Goal: Task Accomplishment & Management: Manage account settings

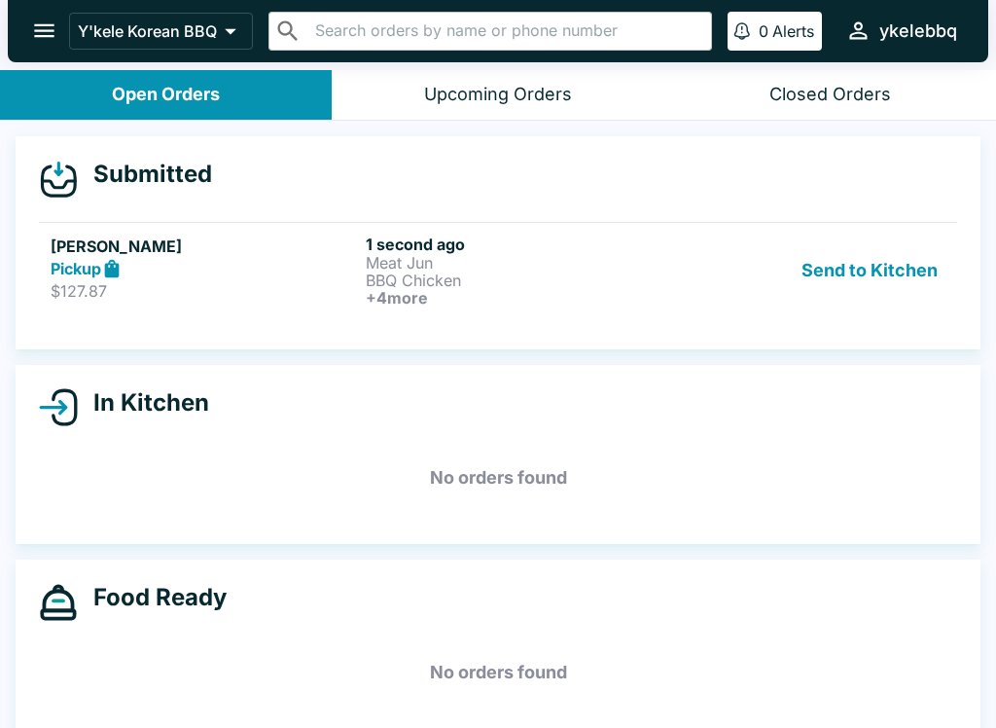
click at [96, 284] on p "$127.87" at bounding box center [204, 290] width 307 height 19
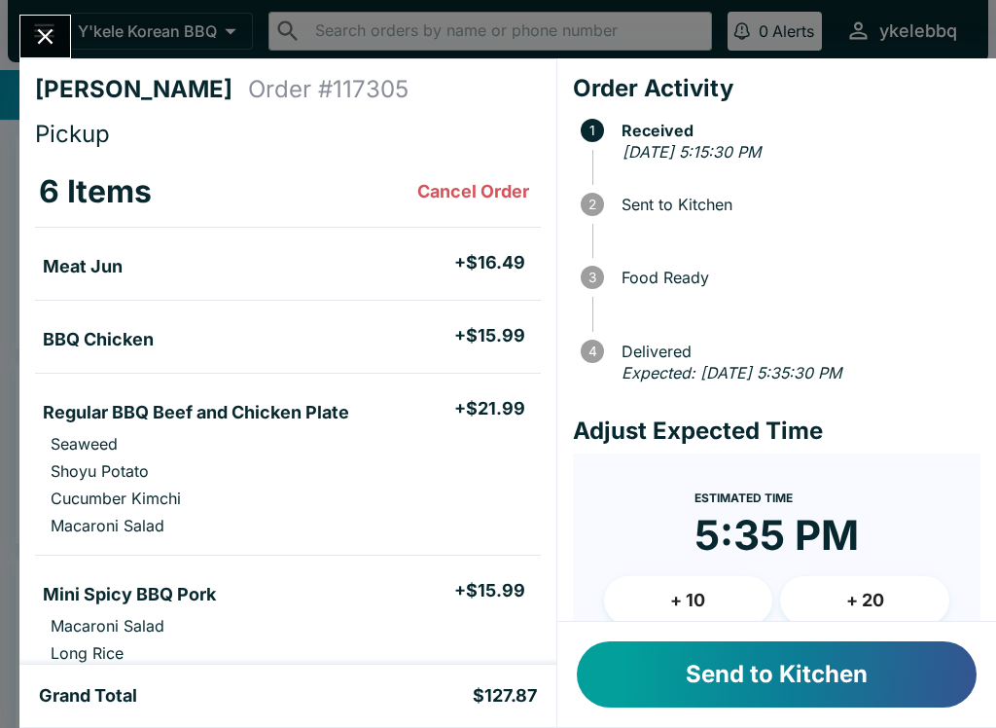
click at [872, 683] on button "Send to Kitchen" at bounding box center [777, 674] width 400 height 66
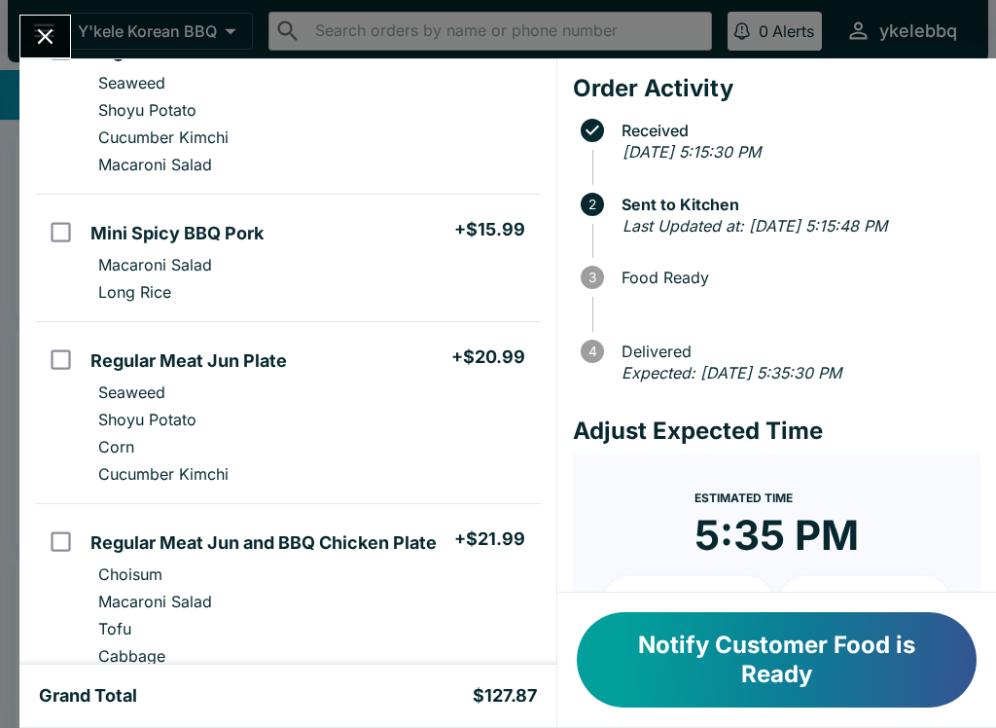
scroll to position [373, 0]
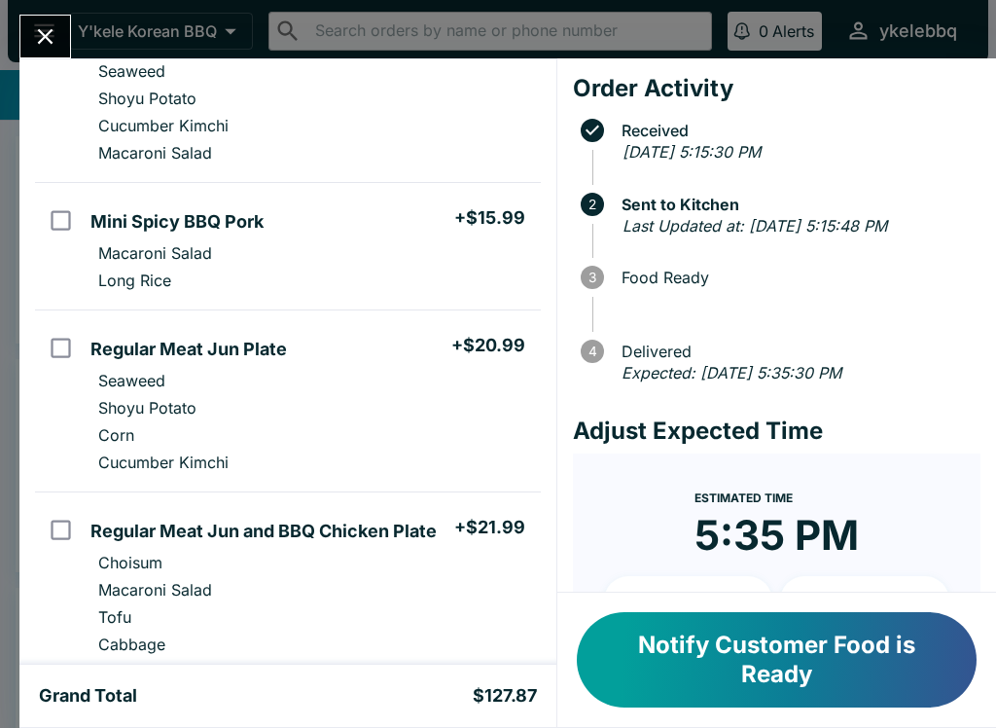
click at [78, 30] on div "[PERSON_NAME] Order # 117305 Pickup 6 Items Meat Jun + $16.49 BBQ Chicken + $15…" at bounding box center [498, 364] width 996 height 728
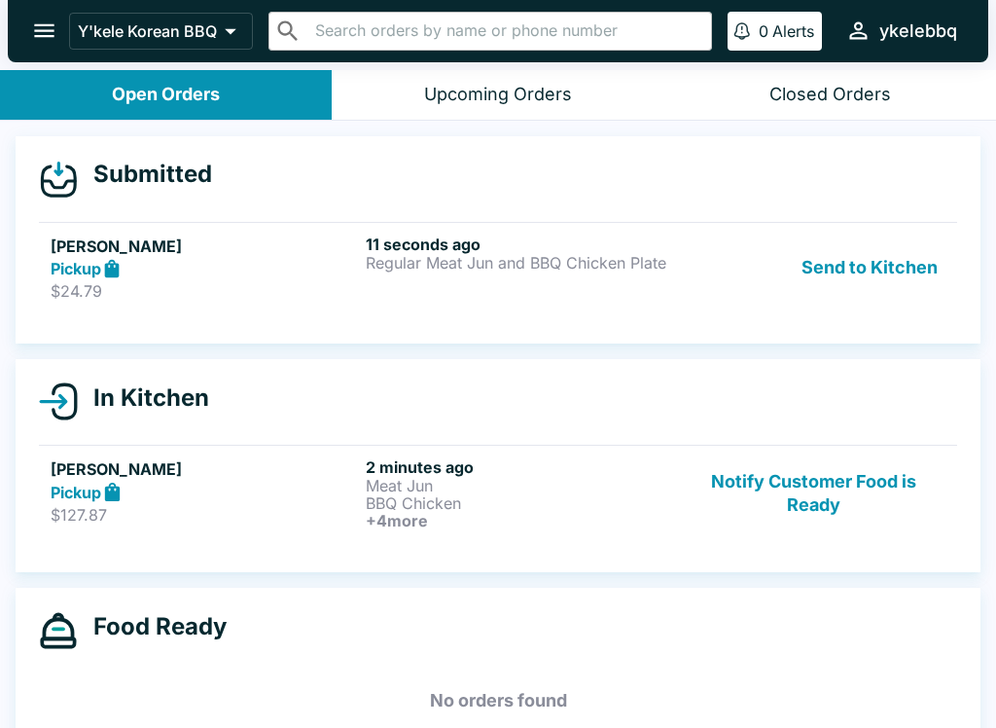
click at [888, 273] on button "Send to Kitchen" at bounding box center [870, 267] width 152 height 67
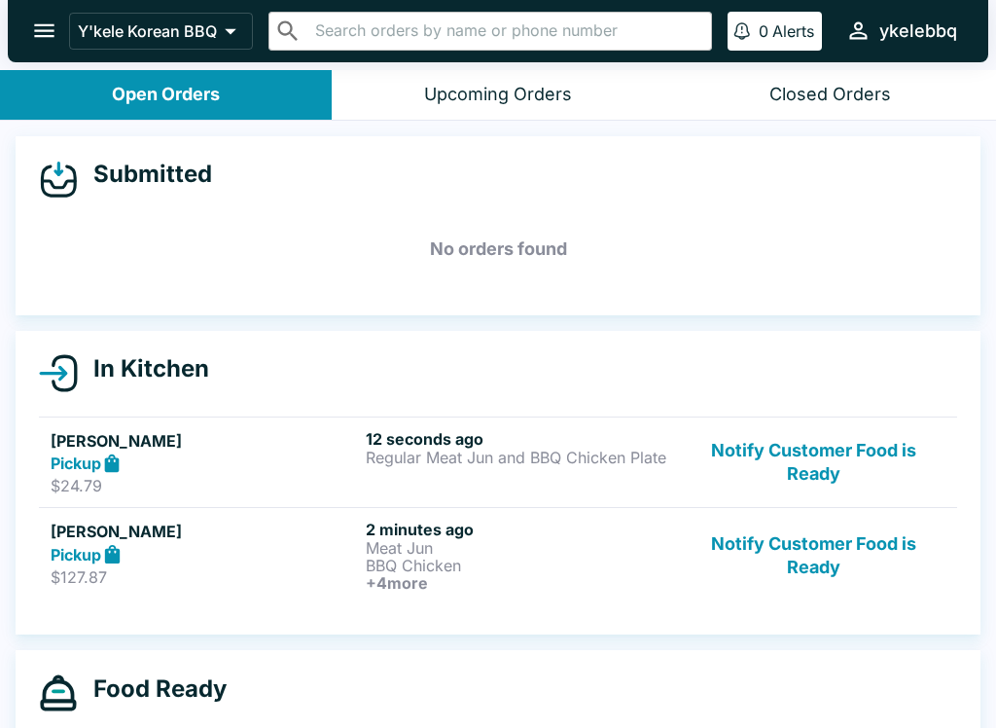
click at [464, 432] on h6 "12 seconds ago" at bounding box center [519, 438] width 307 height 19
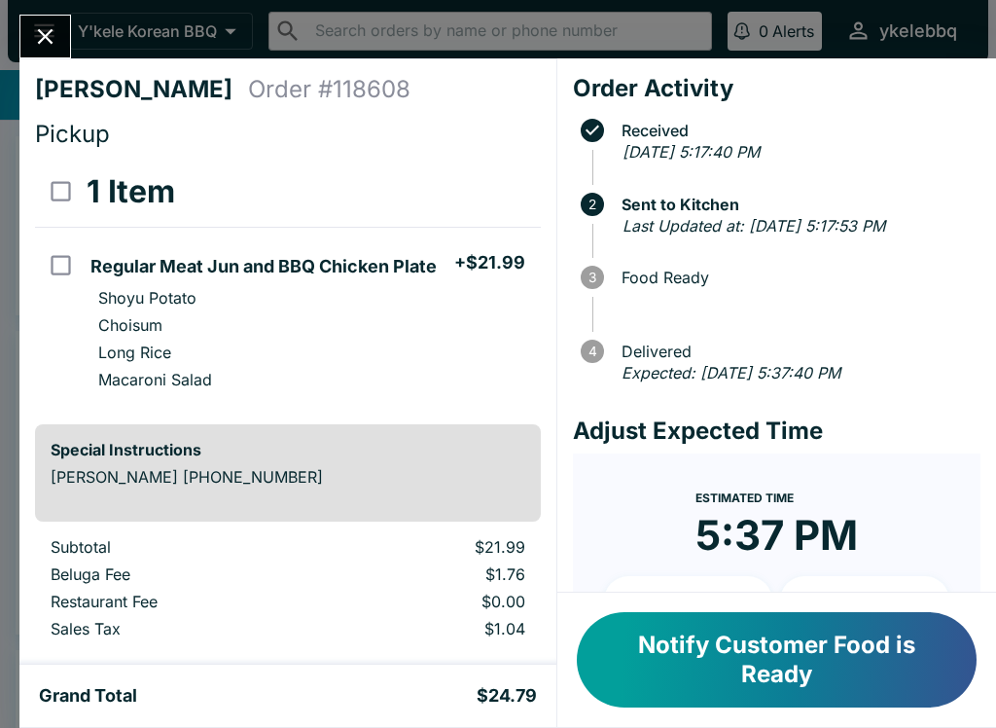
click at [919, 668] on button "Notify Customer Food is Ready" at bounding box center [777, 659] width 400 height 95
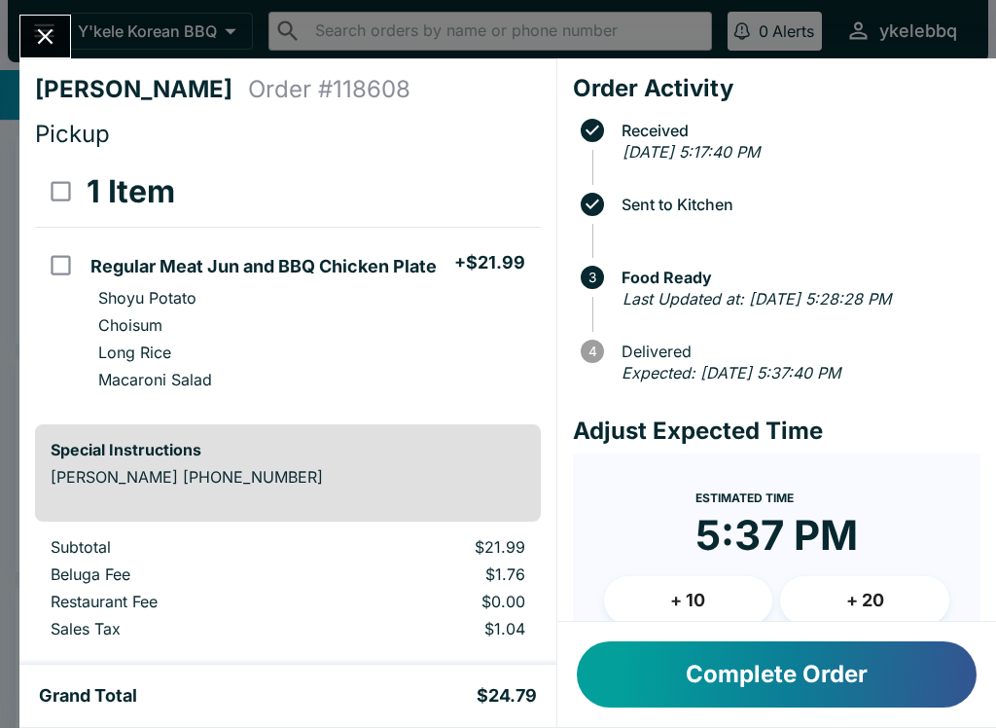
click at [47, 41] on icon "Close" at bounding box center [45, 36] width 26 height 26
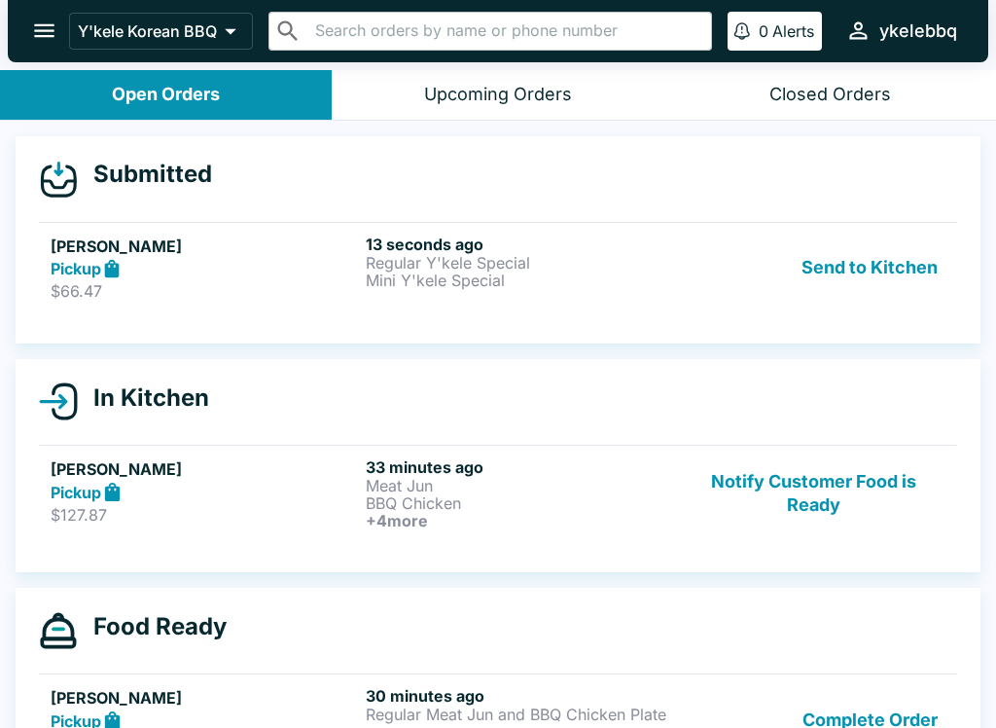
click at [235, 268] on div "Pickup" at bounding box center [204, 269] width 307 height 22
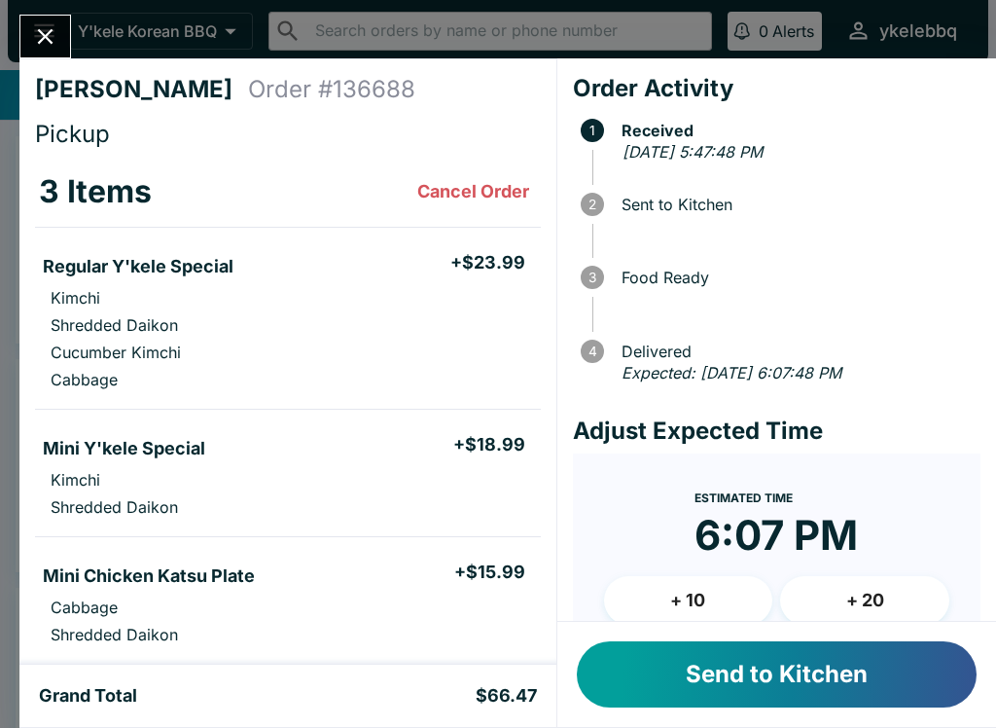
click at [745, 666] on button "Send to Kitchen" at bounding box center [777, 674] width 400 height 66
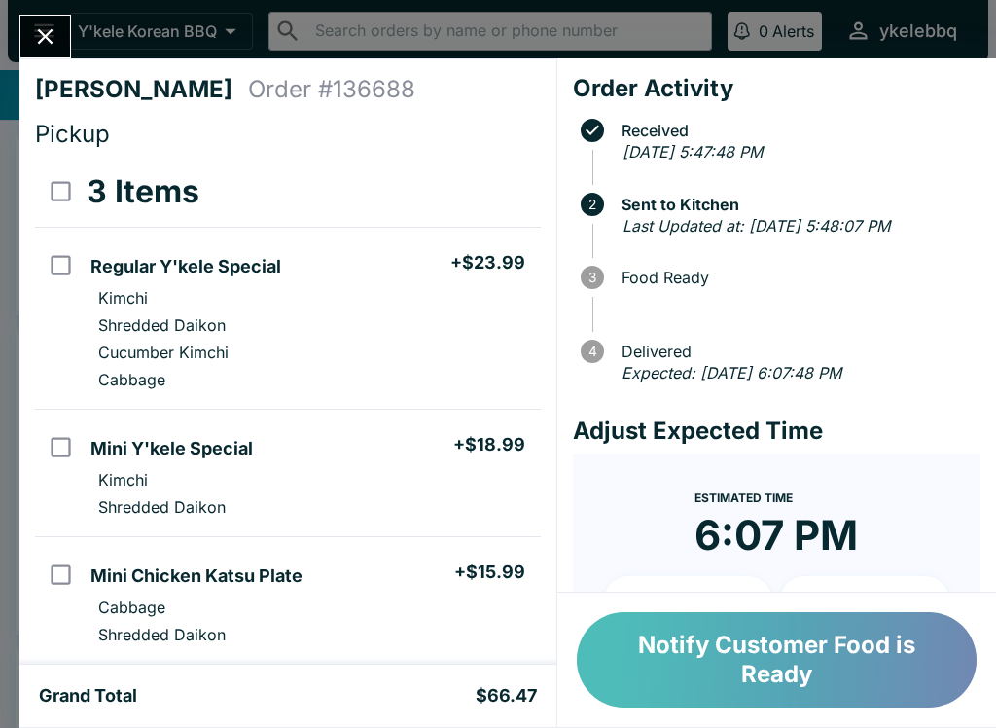
click at [746, 674] on button "Notify Customer Food is Ready" at bounding box center [777, 659] width 400 height 95
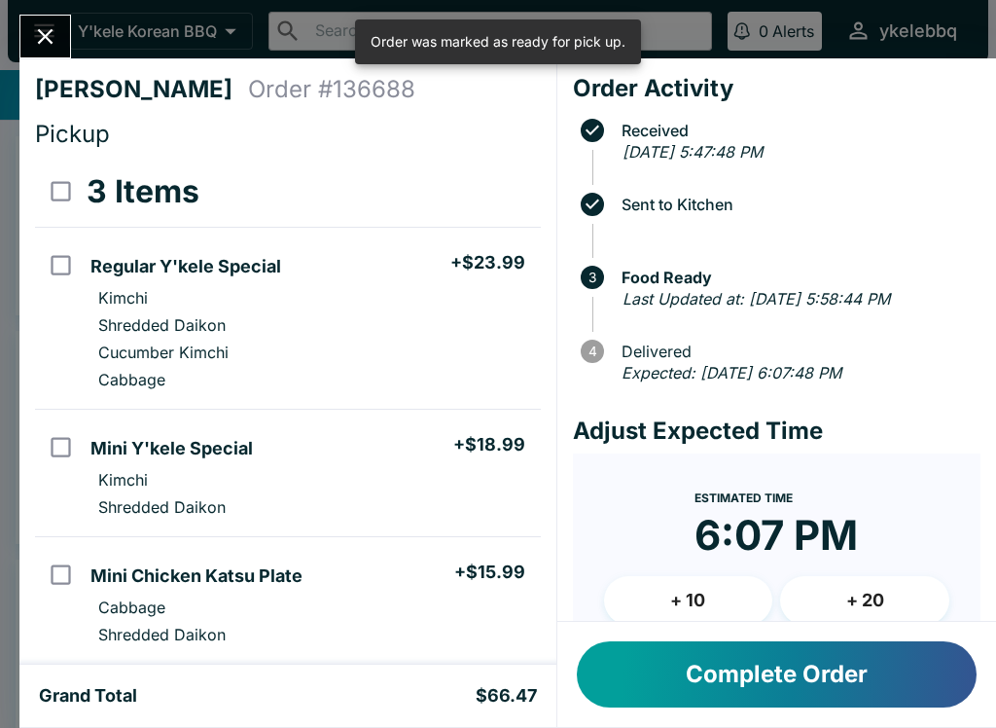
click at [57, 37] on icon "Close" at bounding box center [45, 36] width 26 height 26
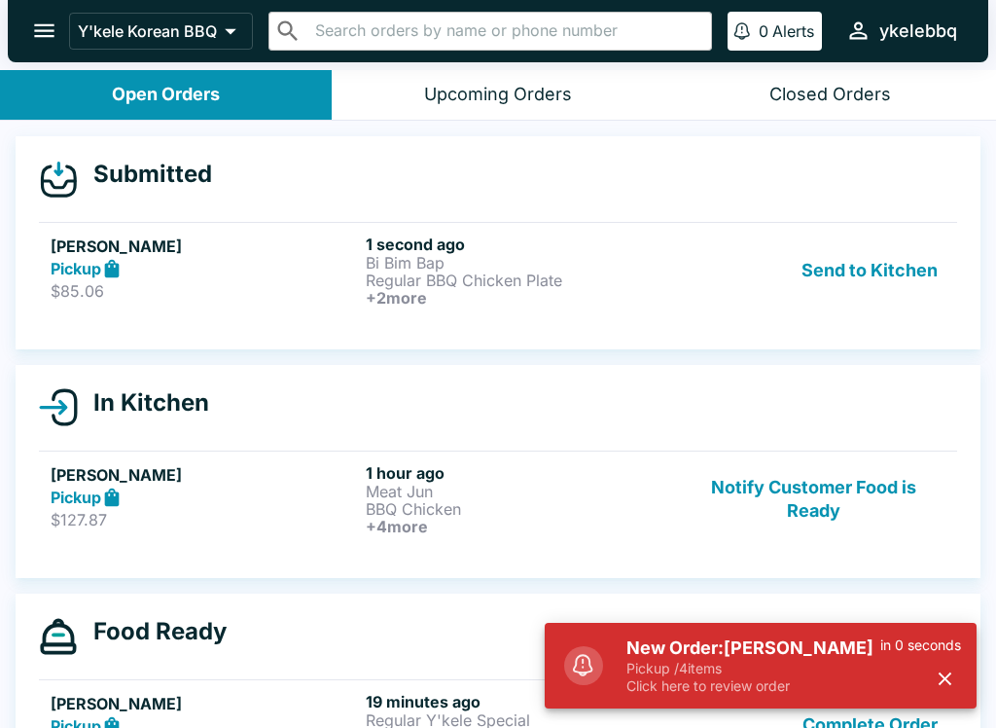
click at [788, 680] on p "Click here to review order" at bounding box center [753, 686] width 254 height 18
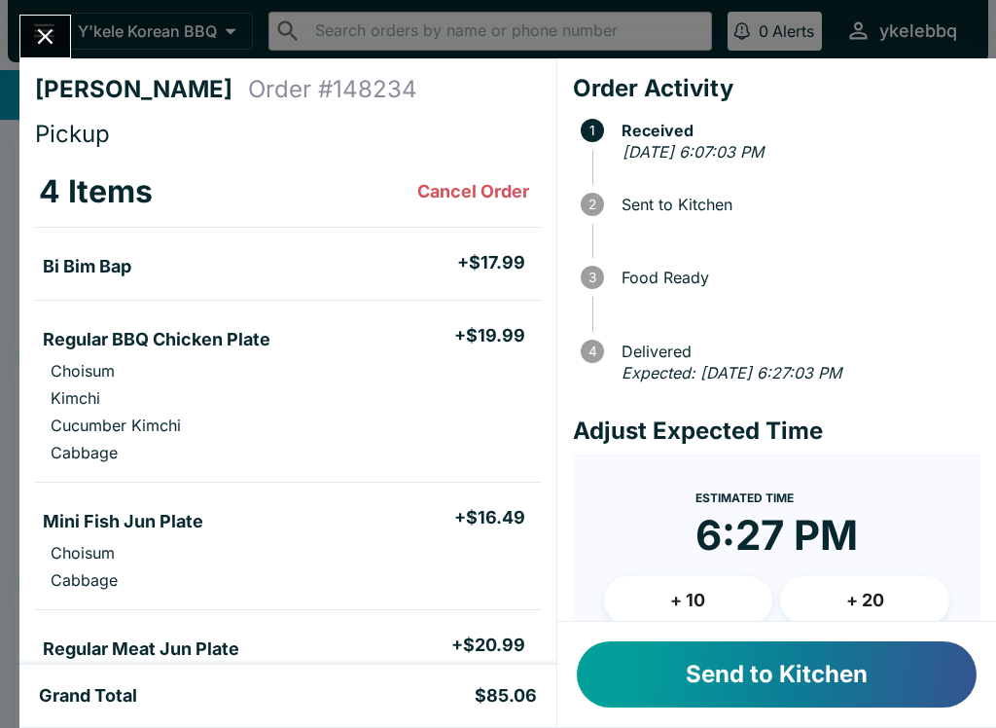
click at [809, 681] on button "Send to Kitchen" at bounding box center [777, 674] width 400 height 66
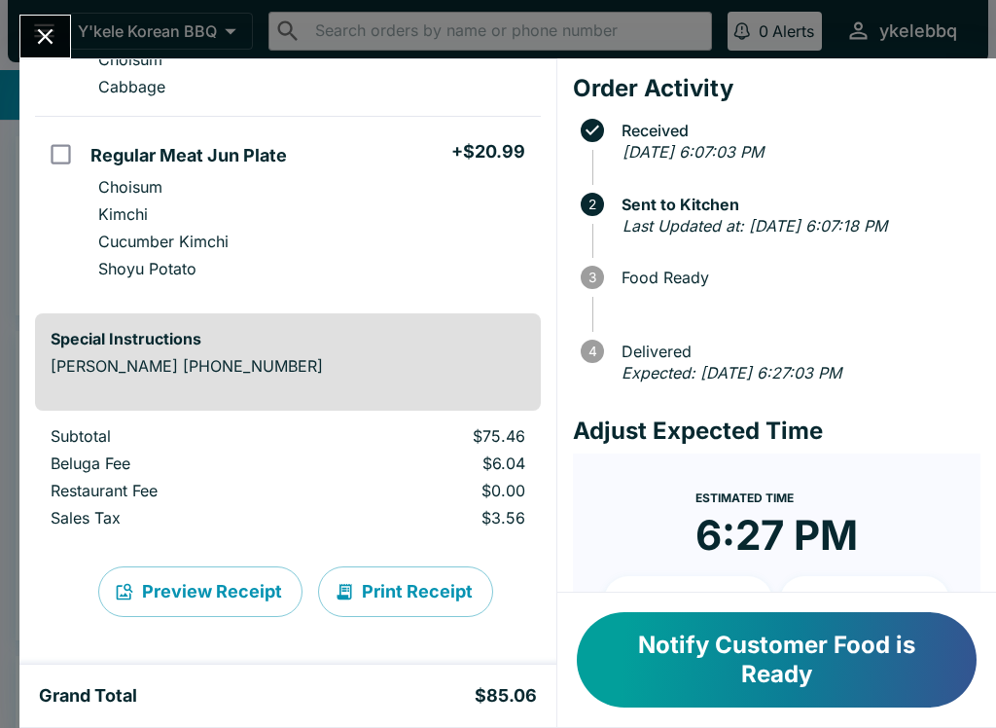
scroll to position [493, 0]
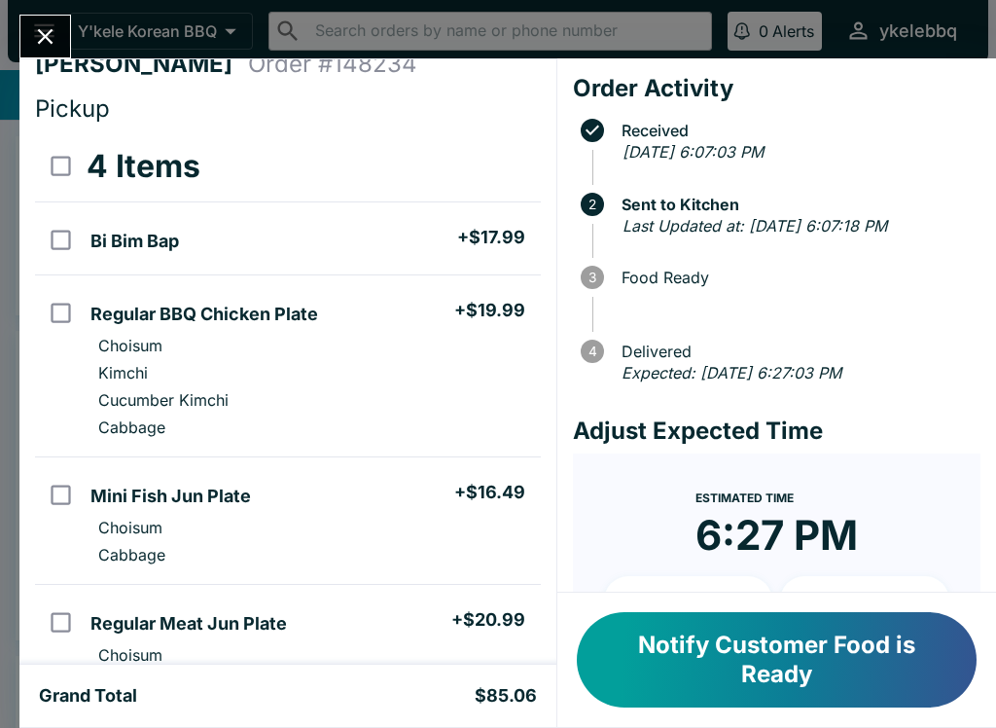
click at [42, 45] on icon "Close" at bounding box center [45, 36] width 26 height 26
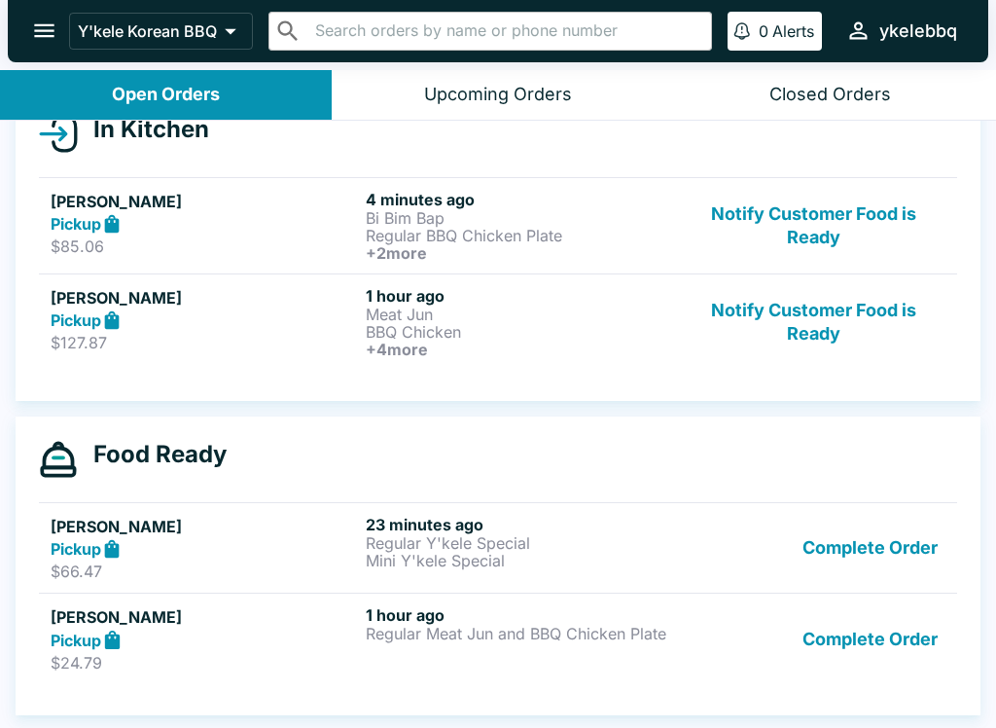
scroll to position [239, 0]
click at [892, 651] on button "Complete Order" at bounding box center [870, 638] width 151 height 67
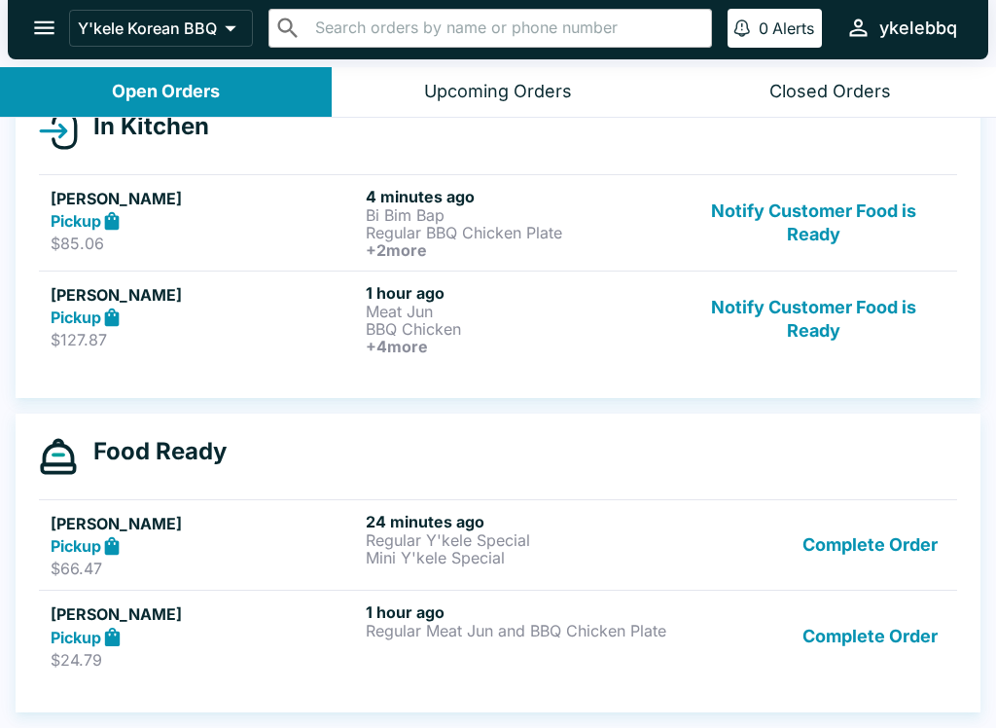
click at [882, 640] on button "Complete Order" at bounding box center [870, 635] width 151 height 67
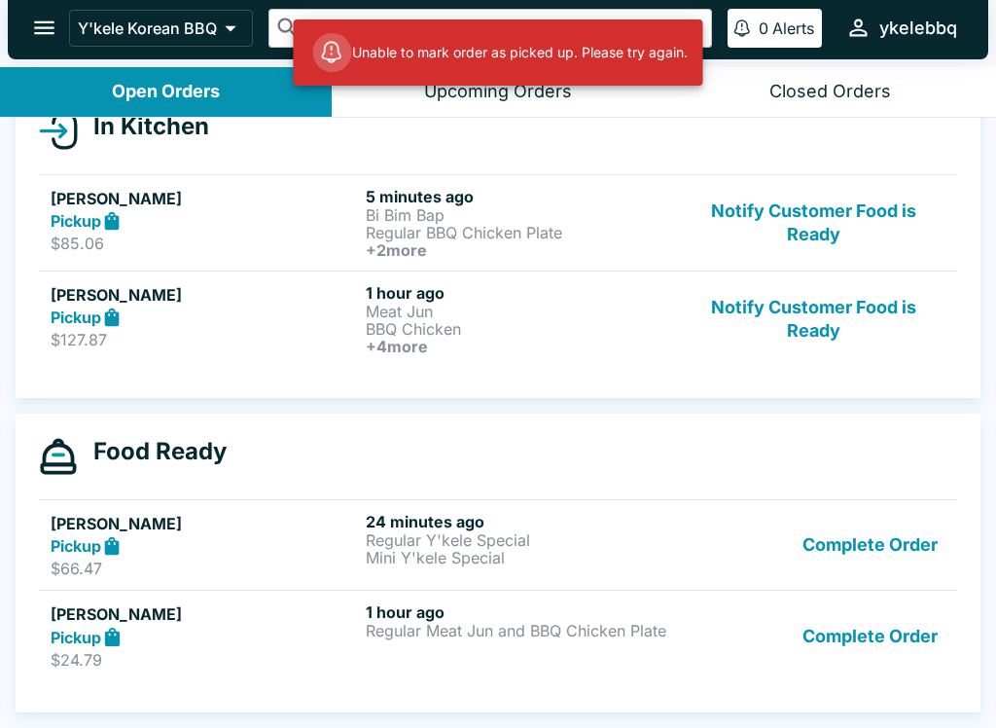
click at [891, 635] on button "Complete Order" at bounding box center [870, 635] width 151 height 67
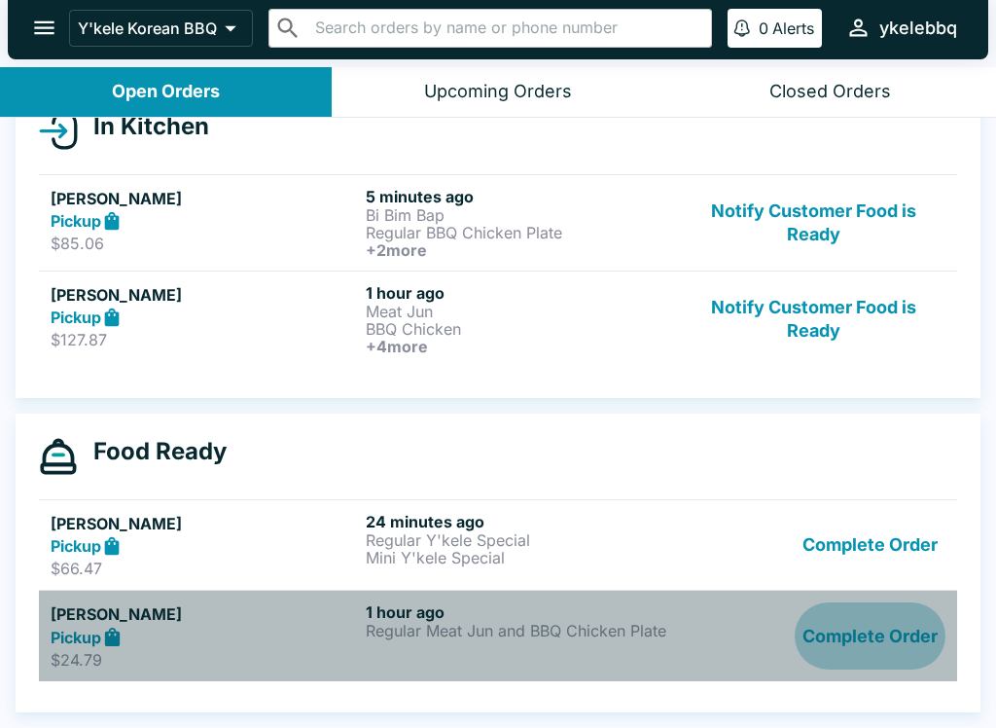
click at [874, 637] on button "Complete Order" at bounding box center [870, 635] width 151 height 67
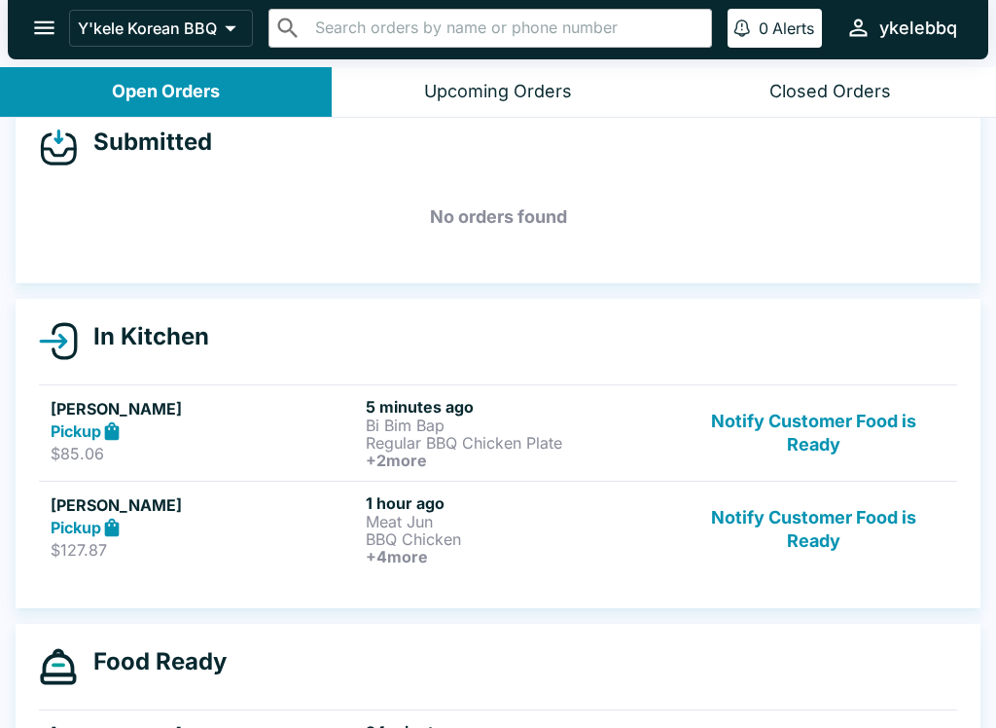
scroll to position [28, 0]
click at [160, 555] on p "$127.87" at bounding box center [204, 550] width 307 height 19
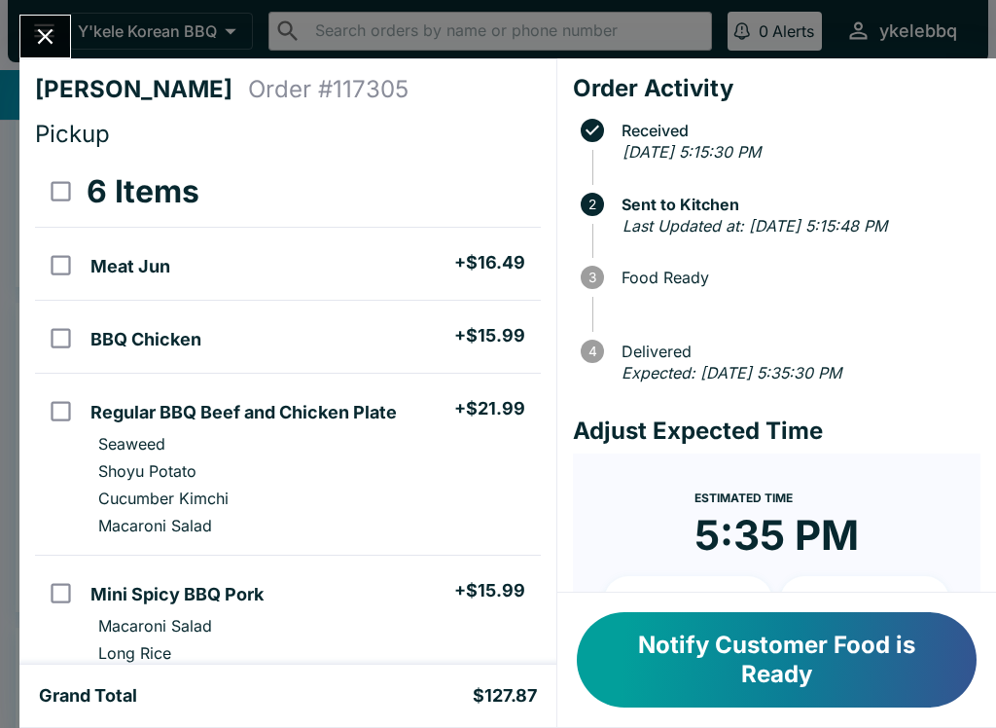
click at [45, 29] on icon "Close" at bounding box center [45, 36] width 26 height 26
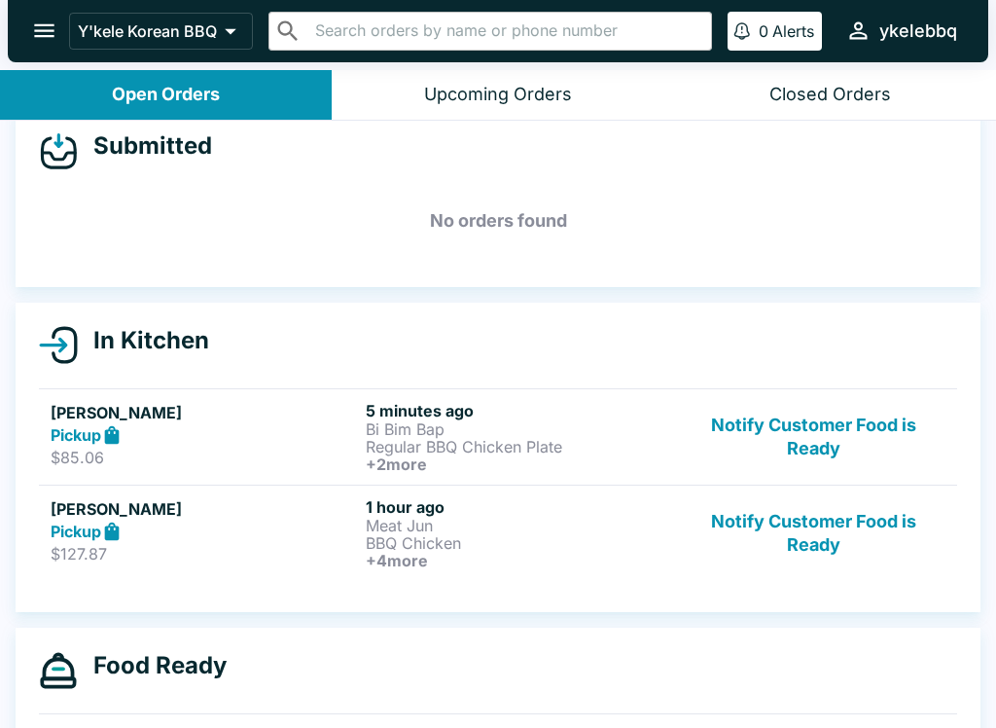
click at [805, 546] on button "Notify Customer Food is Ready" at bounding box center [814, 533] width 264 height 72
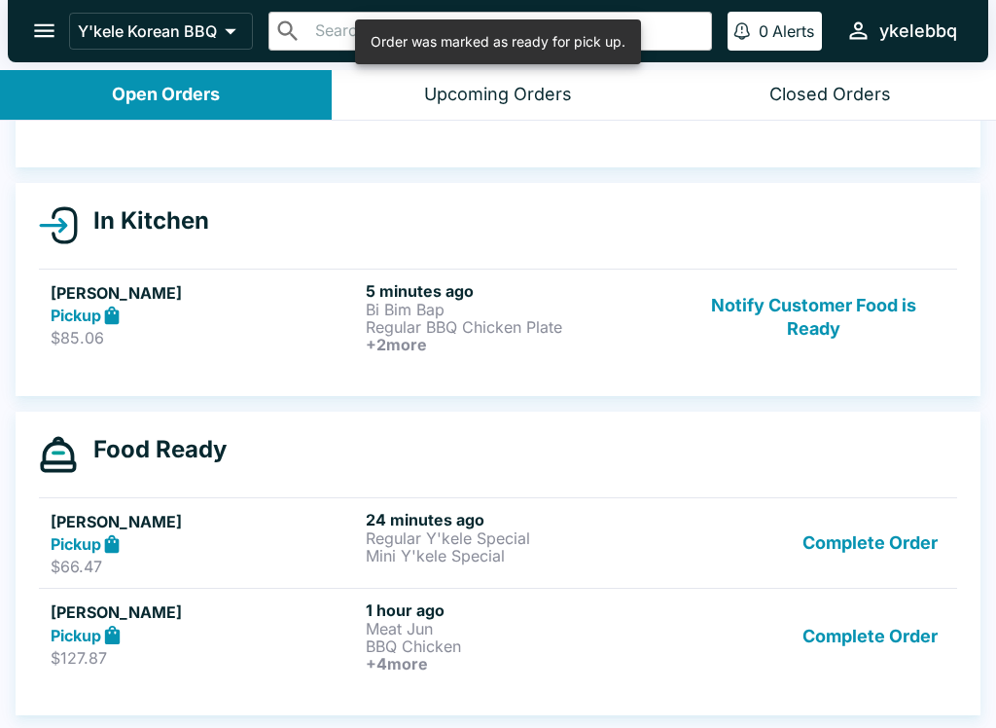
click at [883, 638] on button "Complete Order" at bounding box center [870, 636] width 151 height 72
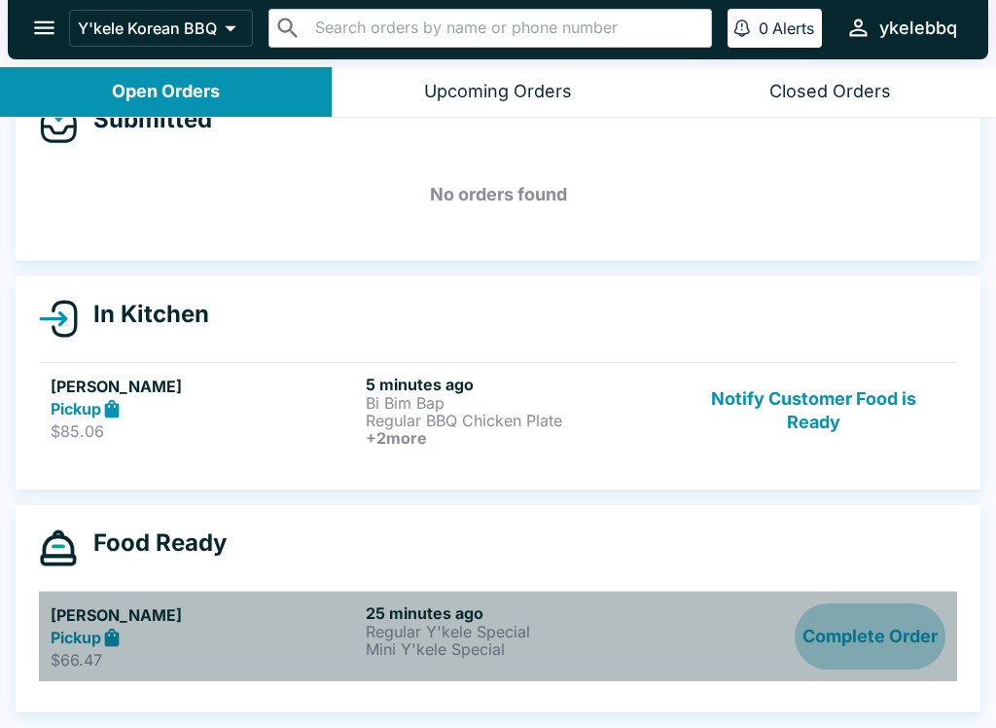
click at [819, 645] on button "Complete Order" at bounding box center [870, 636] width 151 height 67
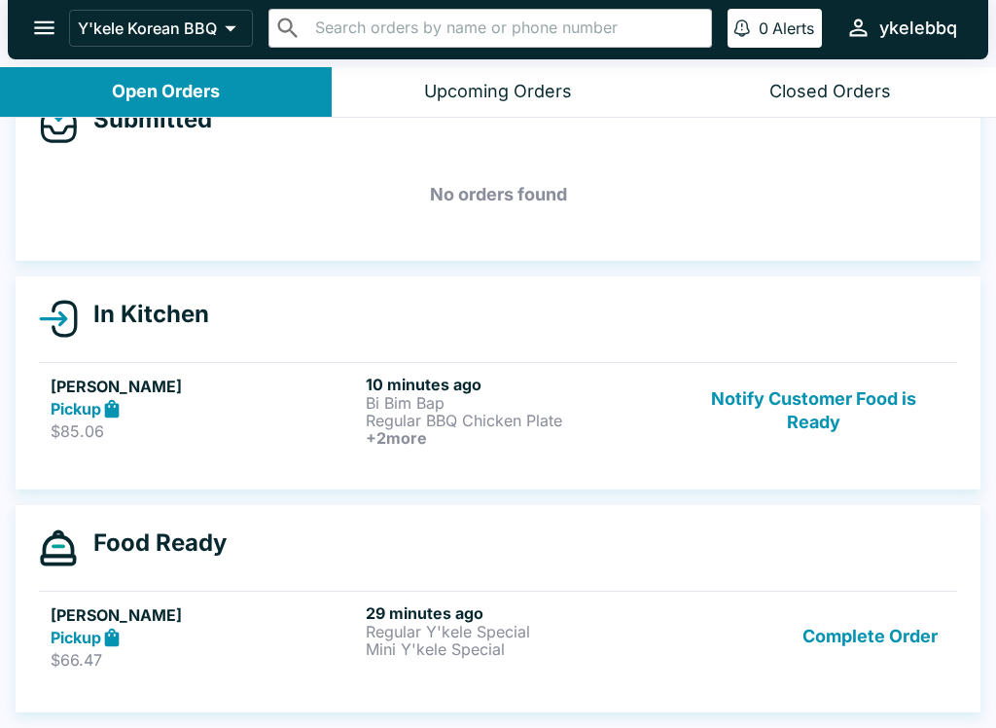
scroll to position [52, 0]
click at [834, 638] on button "Complete Order" at bounding box center [870, 636] width 151 height 67
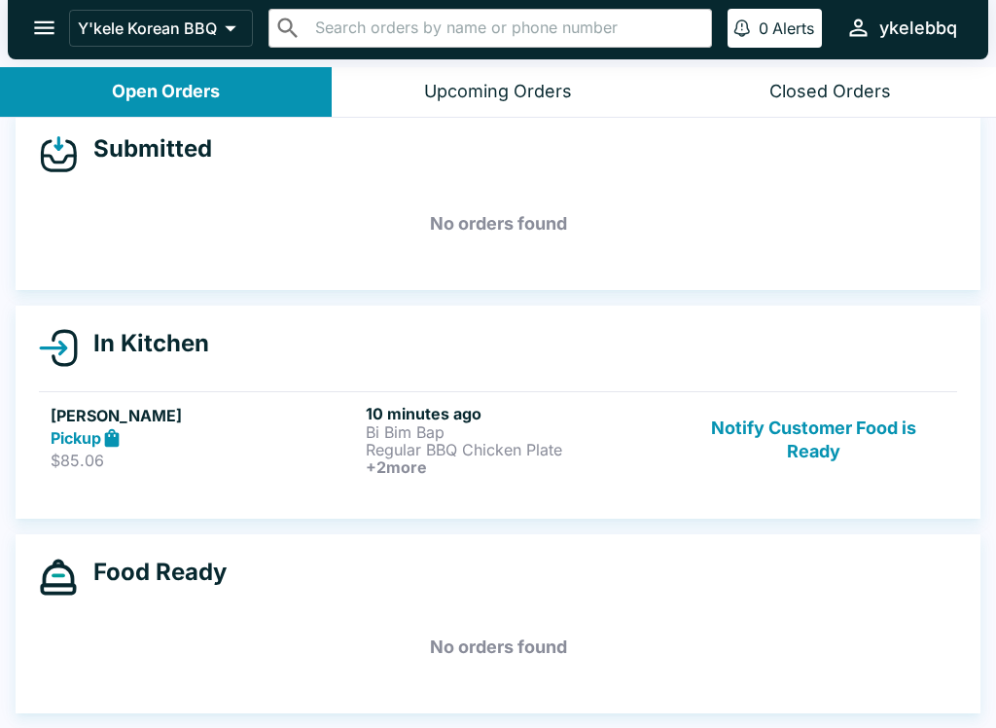
scroll to position [22, 0]
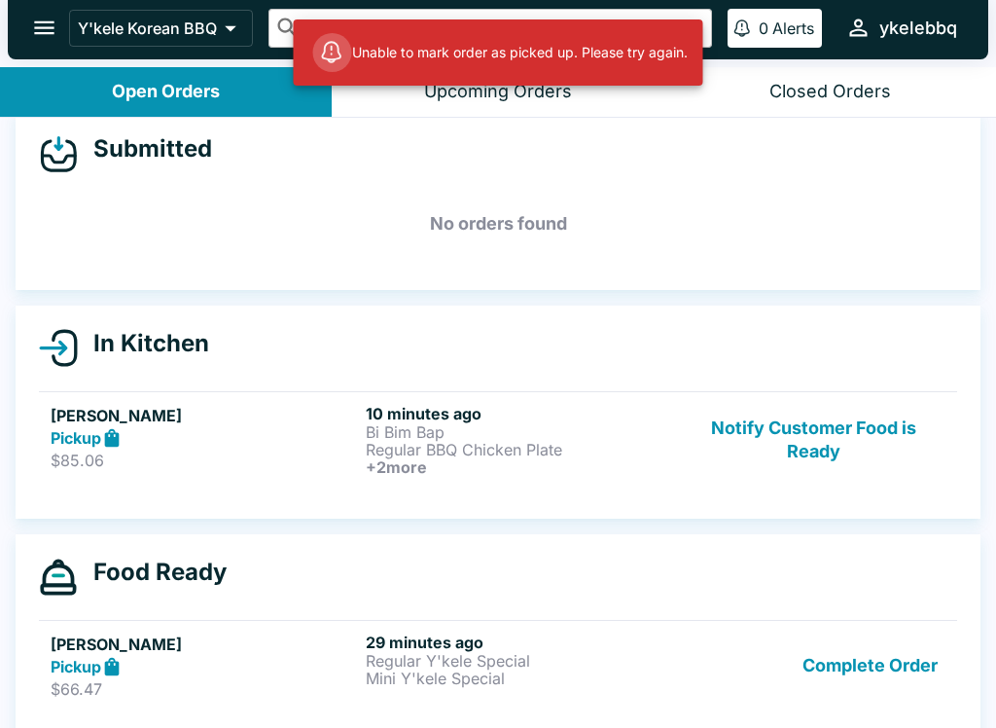
click at [581, 693] on div "29 minutes ago Regular Y'kele Special Mini Y'kele Special" at bounding box center [519, 665] width 307 height 67
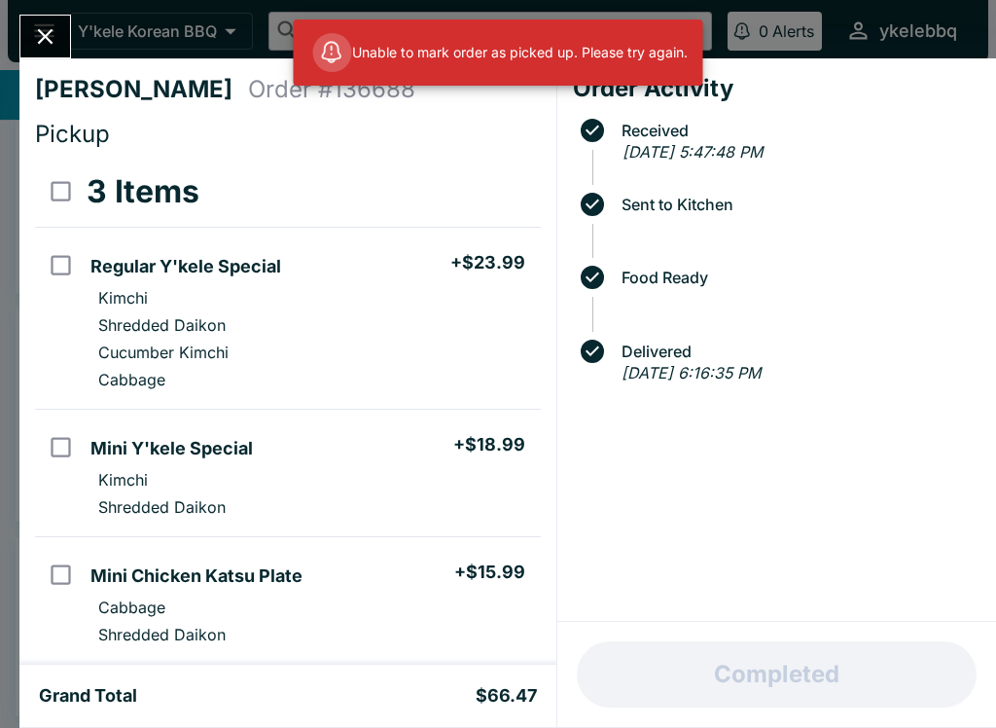
click at [53, 37] on icon "Close" at bounding box center [45, 36] width 26 height 26
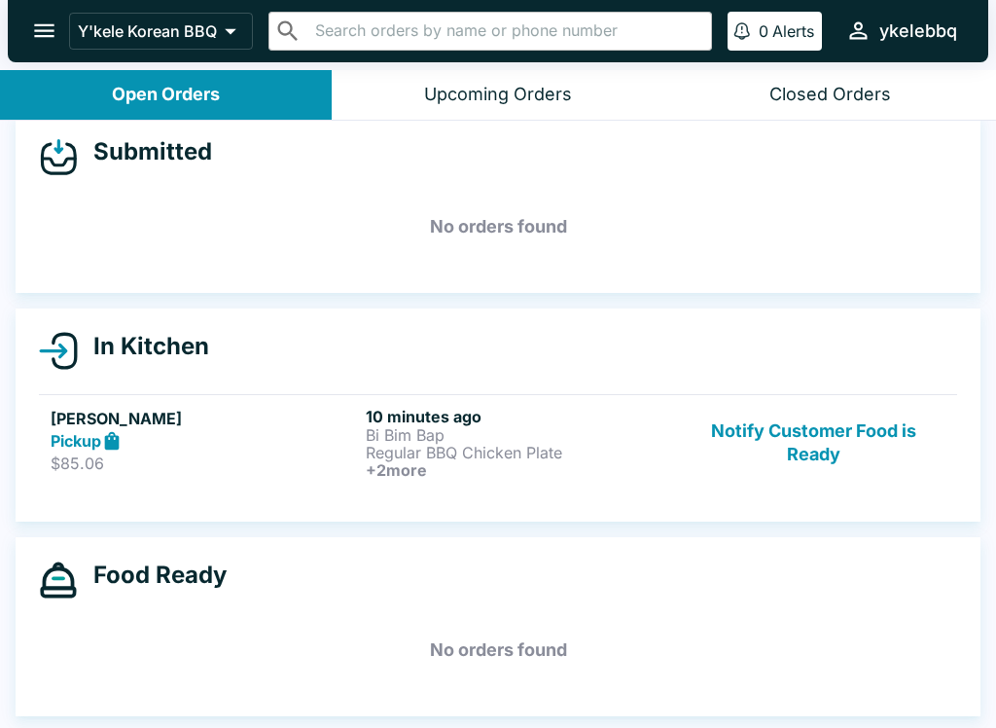
click at [878, 419] on button "Notify Customer Food is Ready" at bounding box center [814, 443] width 264 height 72
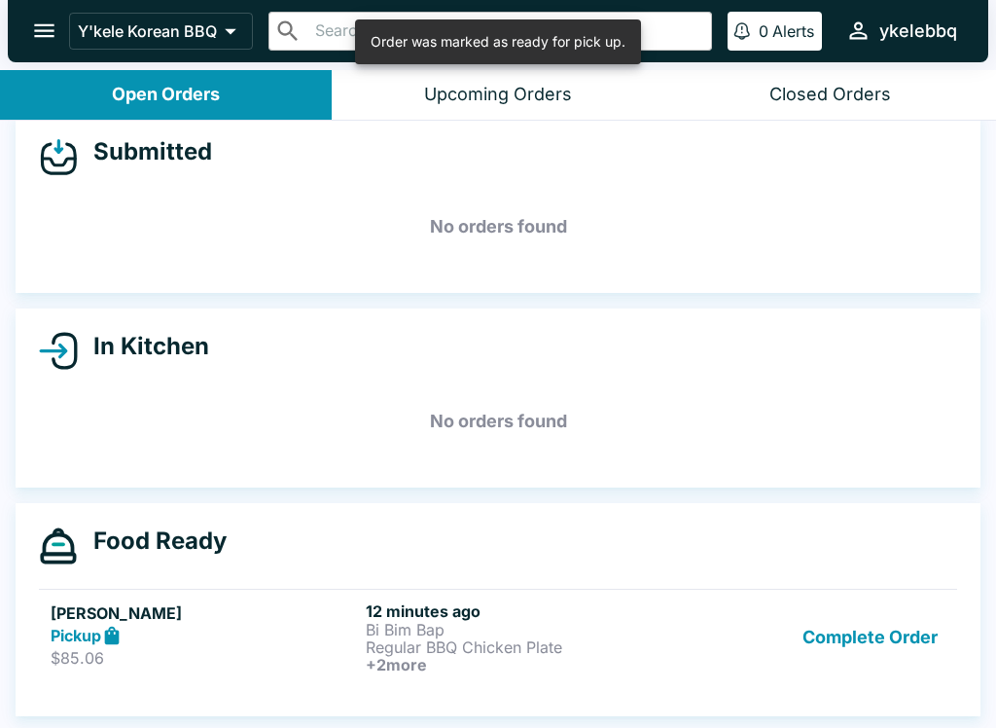
click at [870, 640] on button "Complete Order" at bounding box center [870, 637] width 151 height 72
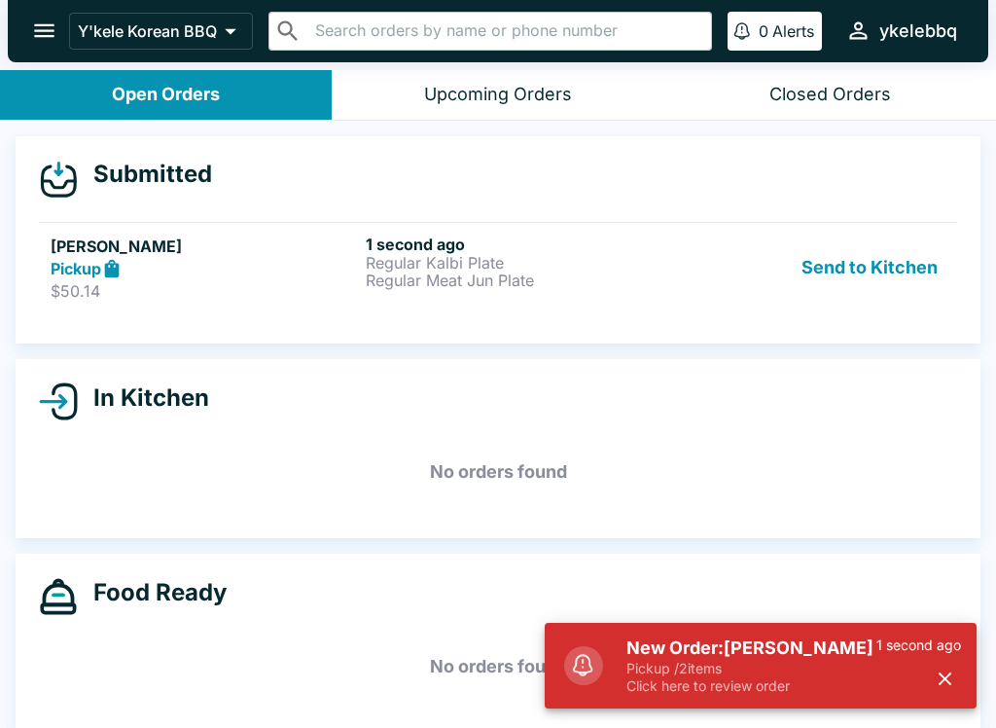
click at [890, 671] on div "1 second ago" at bounding box center [918, 665] width 85 height 58
click at [853, 668] on p "Pickup / 2 items" at bounding box center [751, 668] width 250 height 18
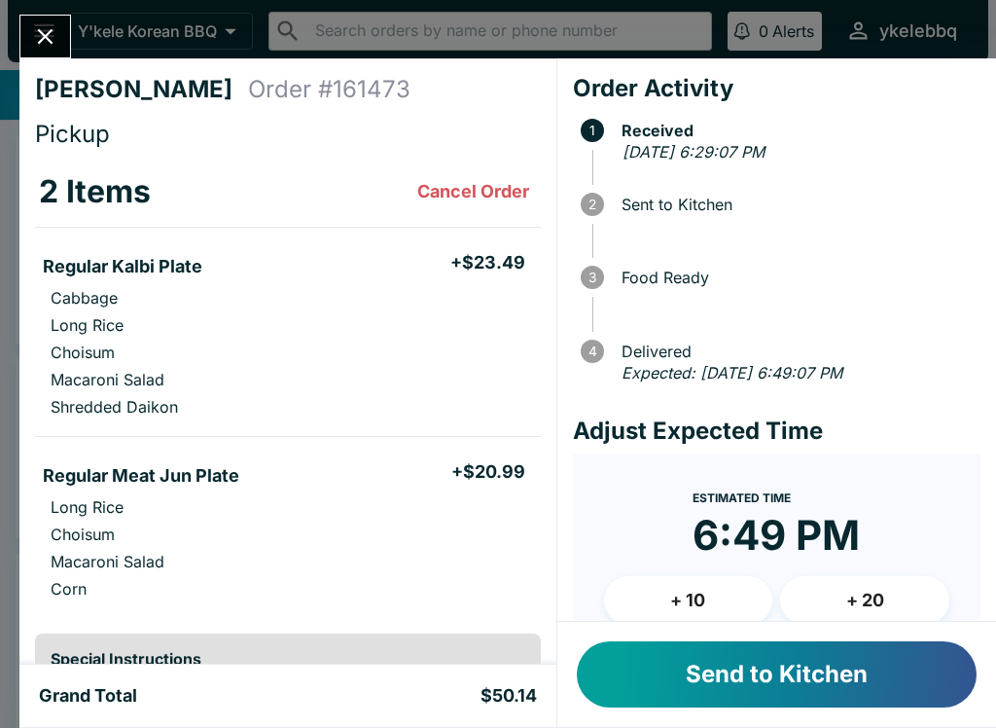
click at [867, 666] on button "Send to Kitchen" at bounding box center [777, 674] width 400 height 66
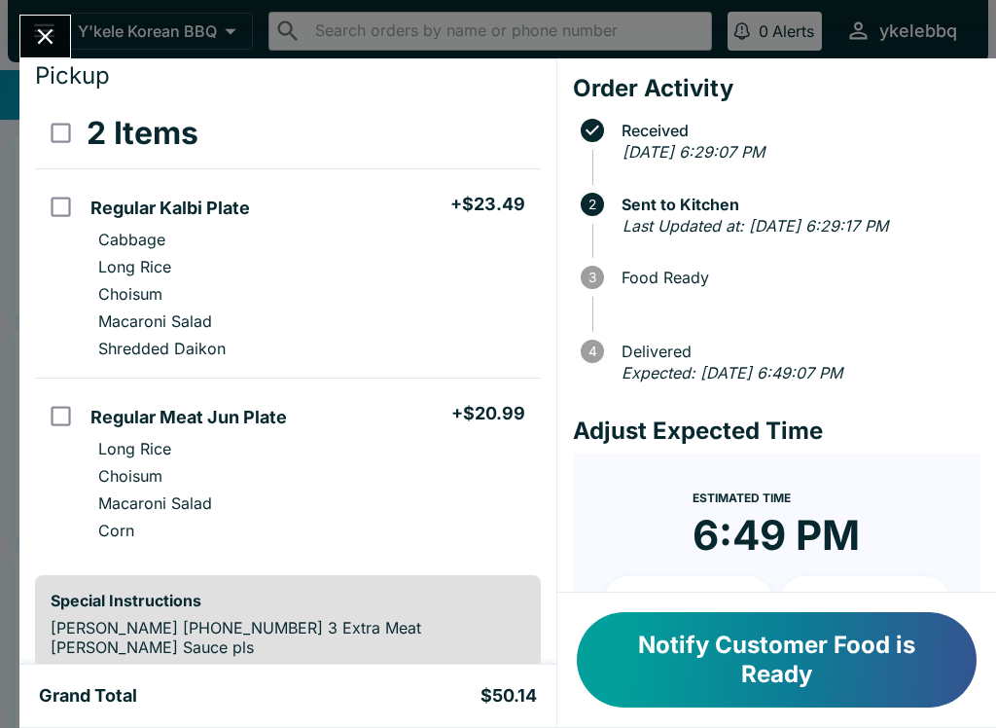
scroll to position [58, 0]
click at [928, 671] on button "Notify Customer Food is Ready" at bounding box center [777, 659] width 400 height 95
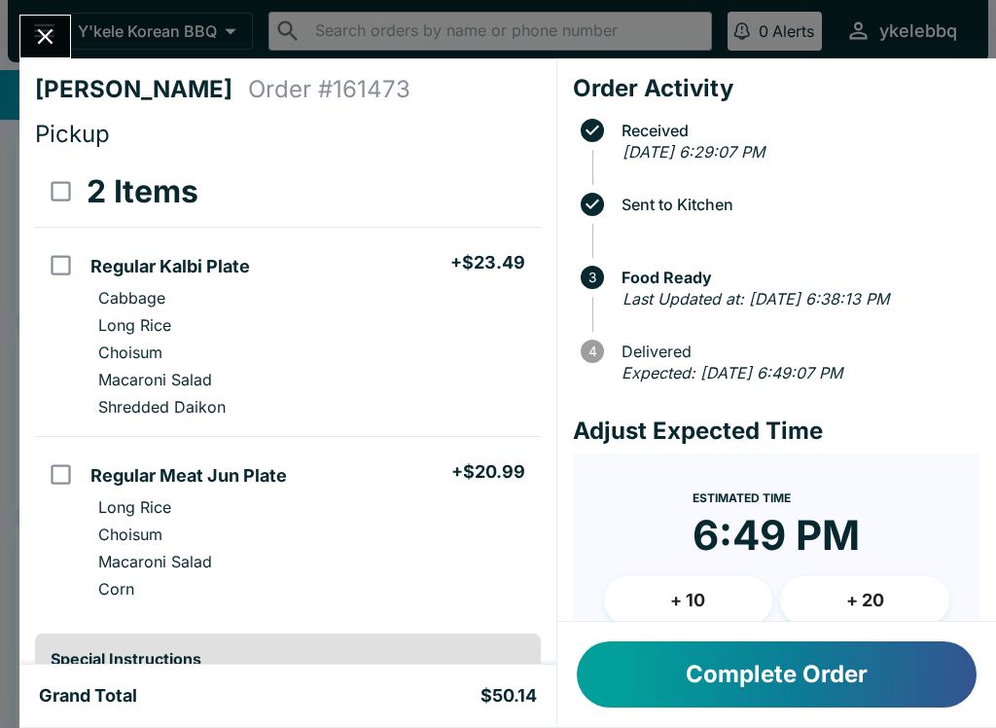
scroll to position [-1, 0]
click at [35, 44] on icon "Close" at bounding box center [45, 36] width 26 height 26
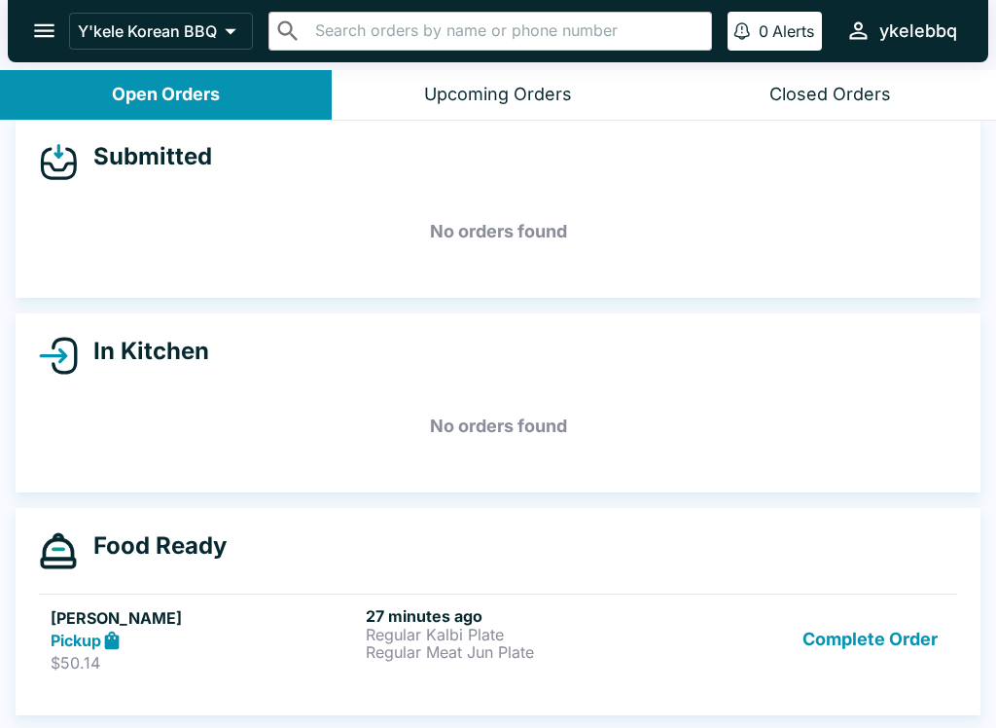
scroll to position [18, 0]
click at [936, 653] on button "Complete Order" at bounding box center [870, 639] width 151 height 67
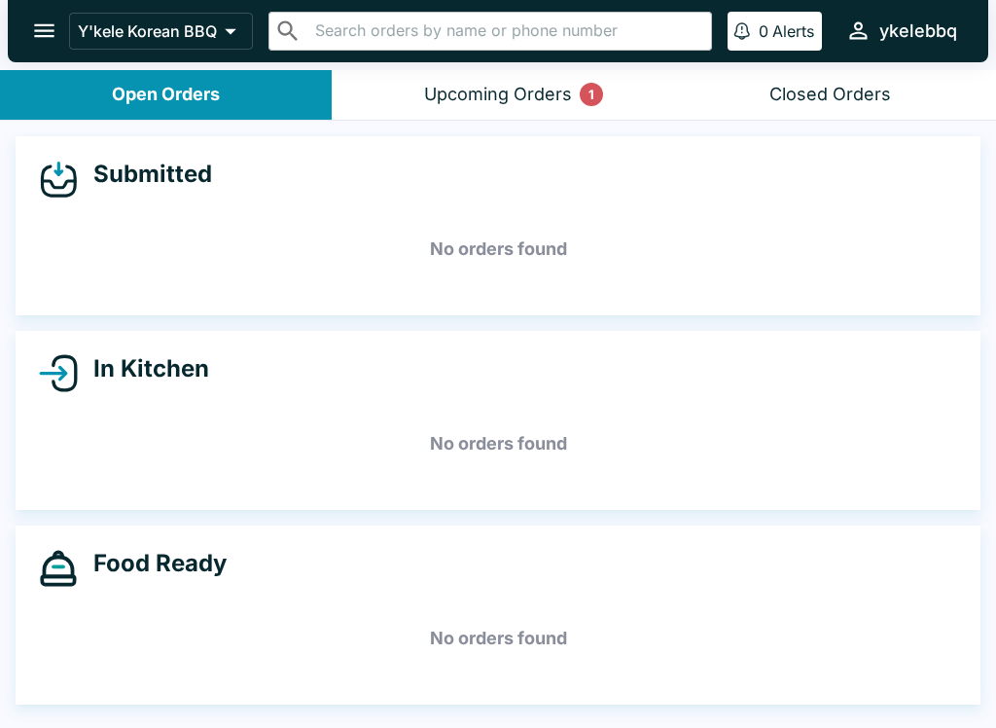
click at [471, 95] on div "Upcoming Orders 1" at bounding box center [498, 95] width 148 height 22
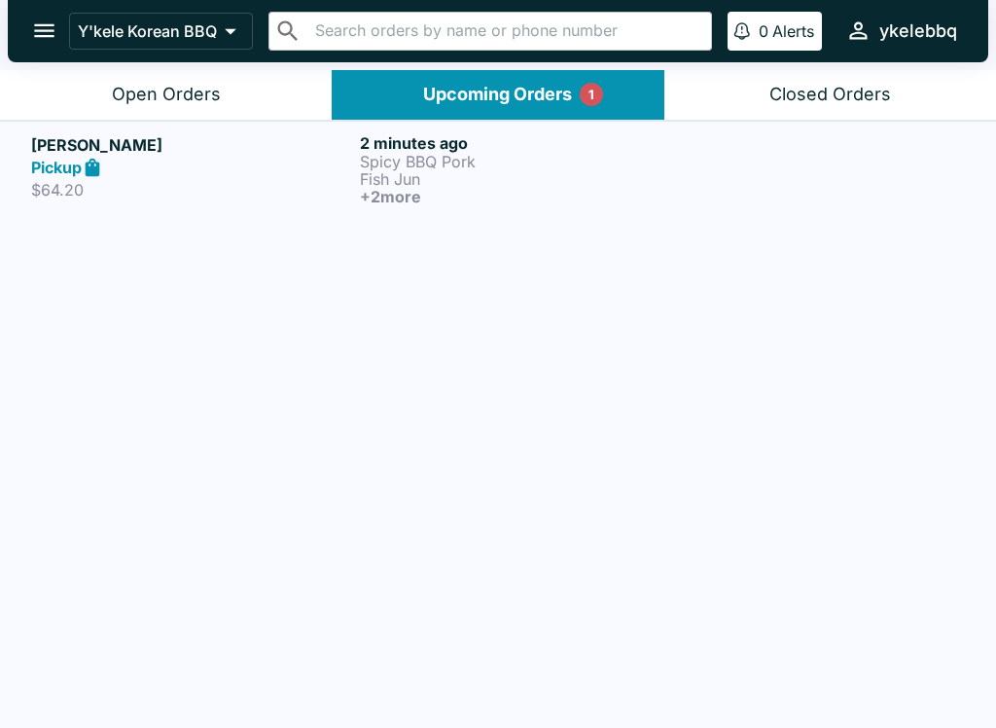
click at [95, 165] on icon at bounding box center [93, 167] width 15 height 18
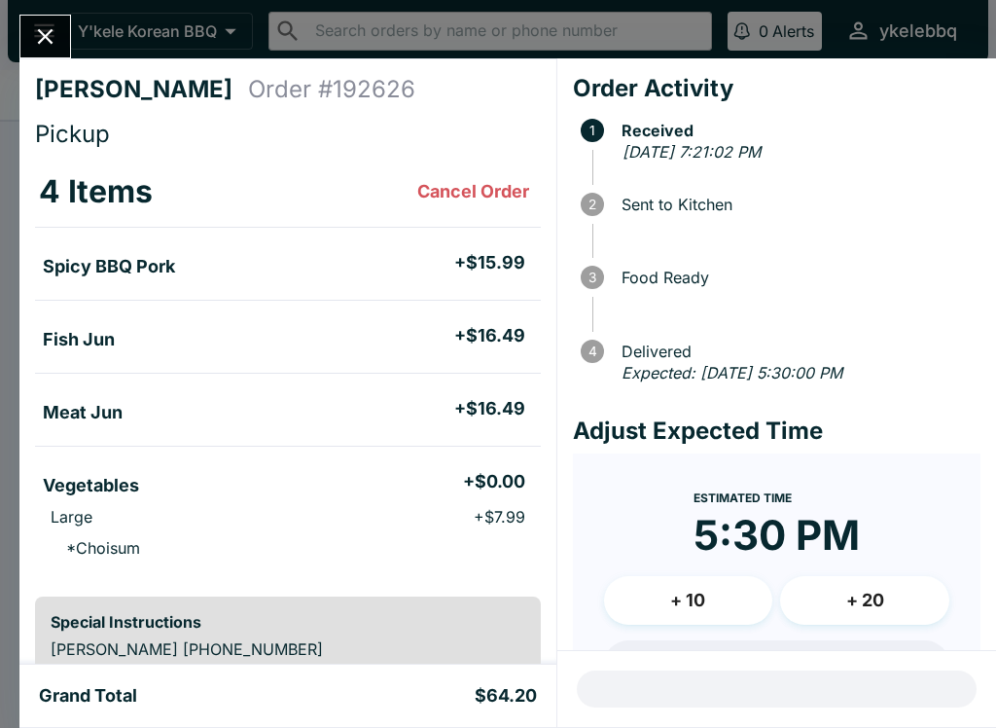
click at [36, 38] on icon "Close" at bounding box center [45, 36] width 26 height 26
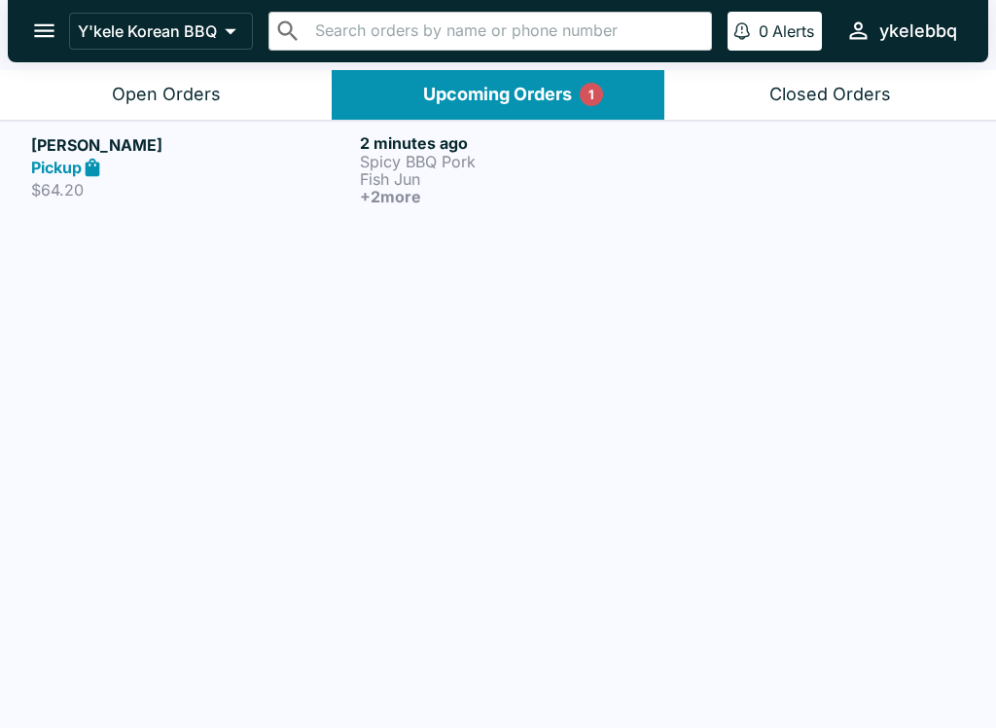
click at [109, 109] on button "Open Orders" at bounding box center [166, 95] width 332 height 50
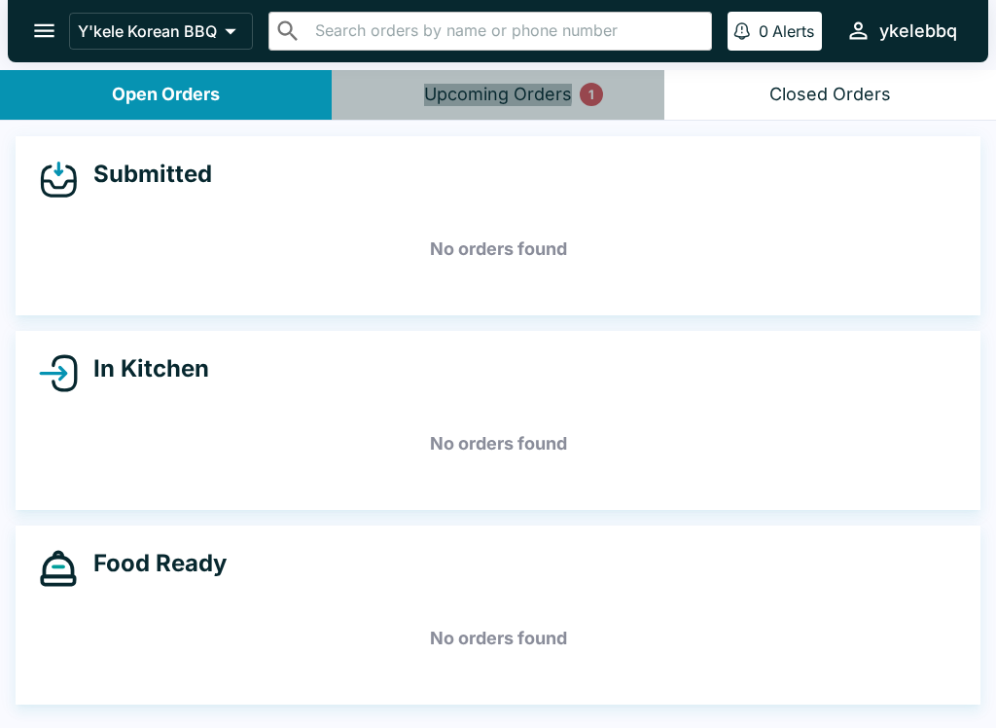
click at [486, 89] on div "Upcoming Orders 1" at bounding box center [498, 95] width 148 height 22
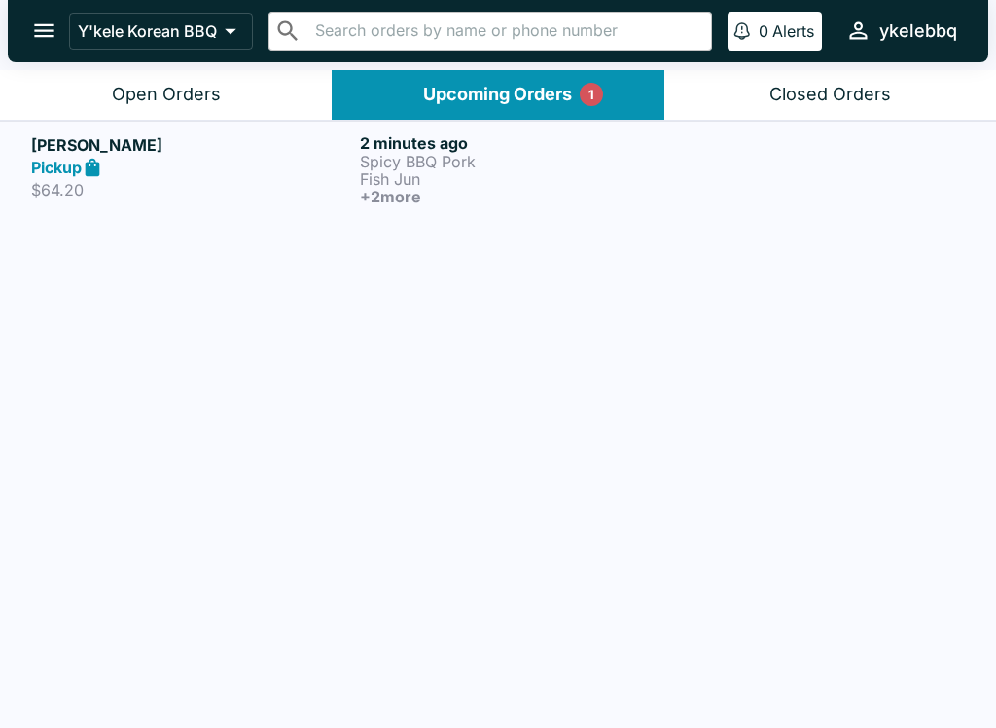
click at [218, 168] on div "Pickup" at bounding box center [191, 168] width 321 height 22
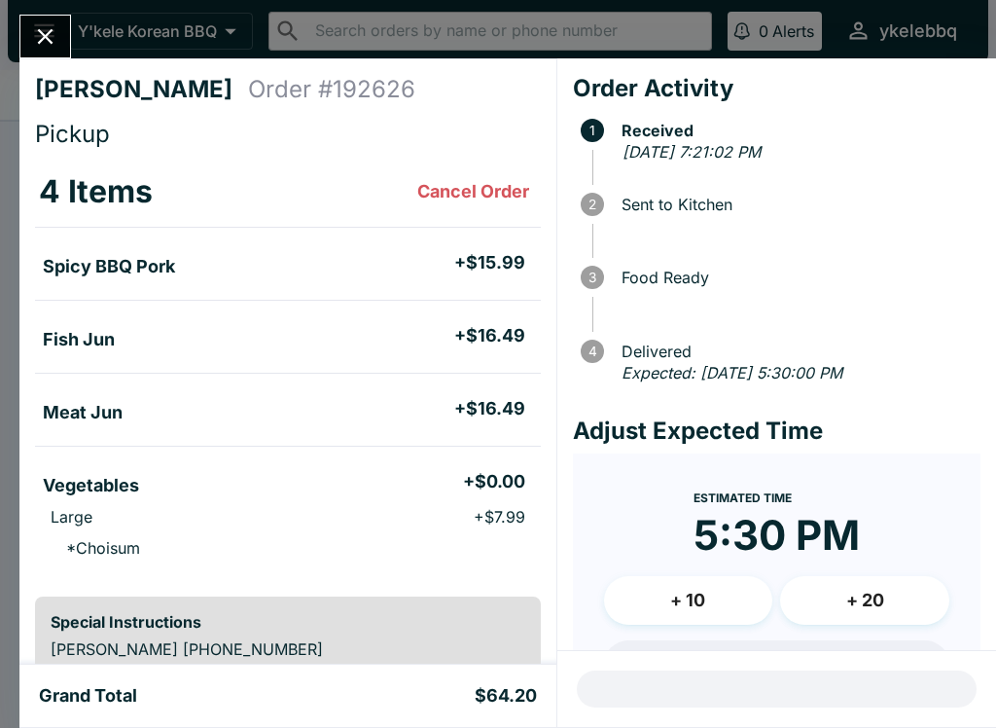
click at [38, 43] on icon "Close" at bounding box center [46, 37] width 16 height 16
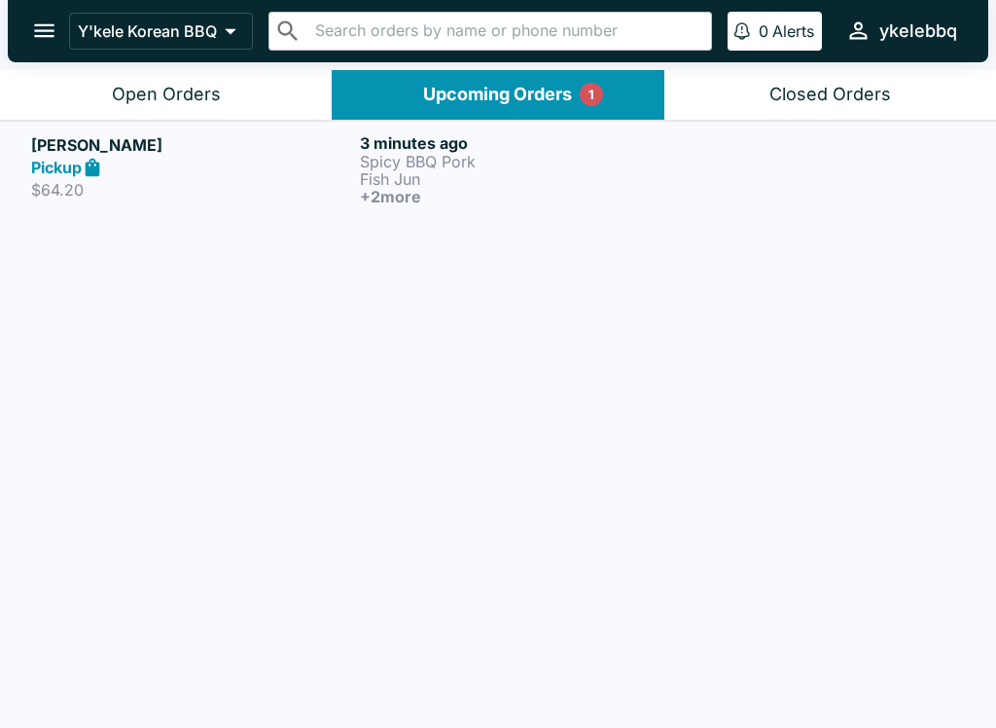
click at [79, 89] on button "Open Orders" at bounding box center [166, 95] width 332 height 50
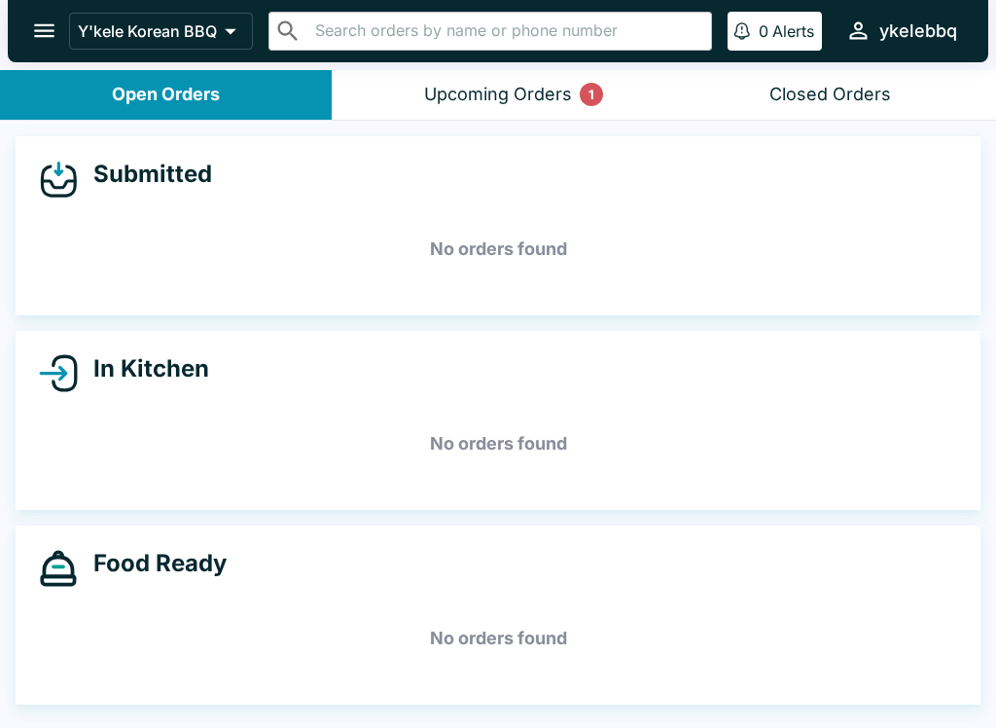
click at [381, 103] on button "Upcoming Orders 1" at bounding box center [498, 95] width 332 height 50
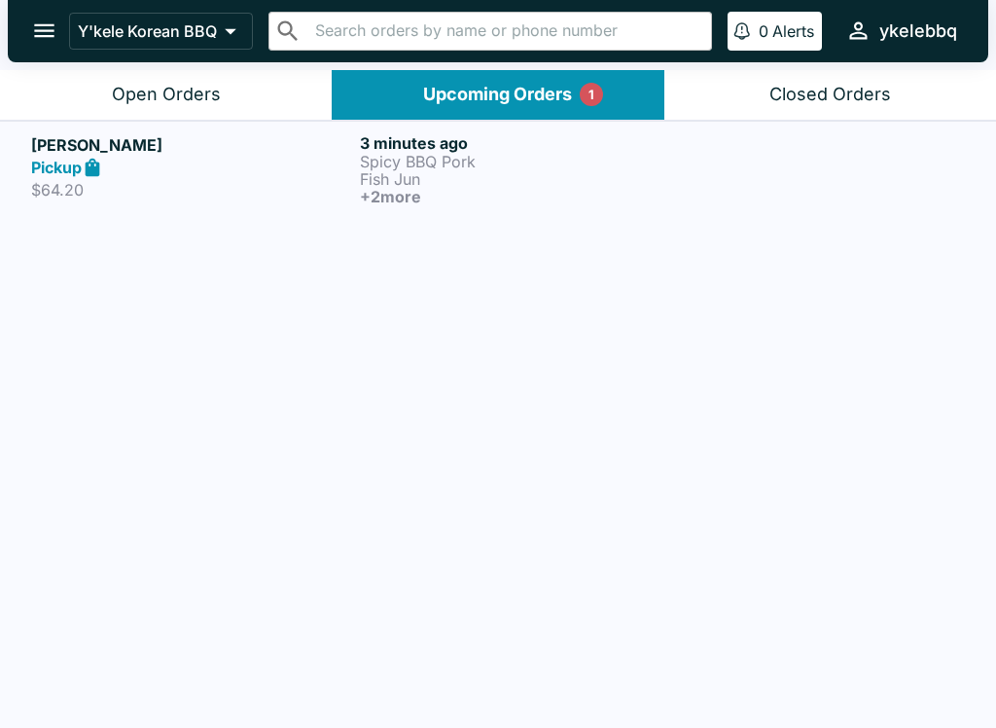
click at [120, 91] on div "Open Orders" at bounding box center [166, 95] width 109 height 22
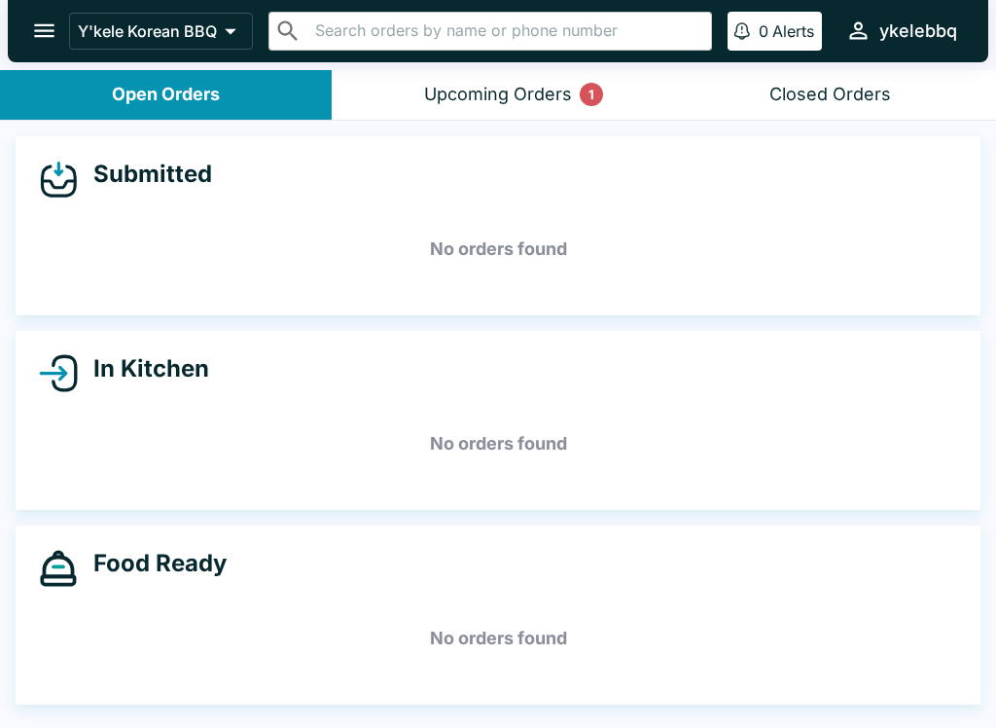
click at [414, 88] on button "Upcoming Orders 1" at bounding box center [498, 95] width 332 height 50
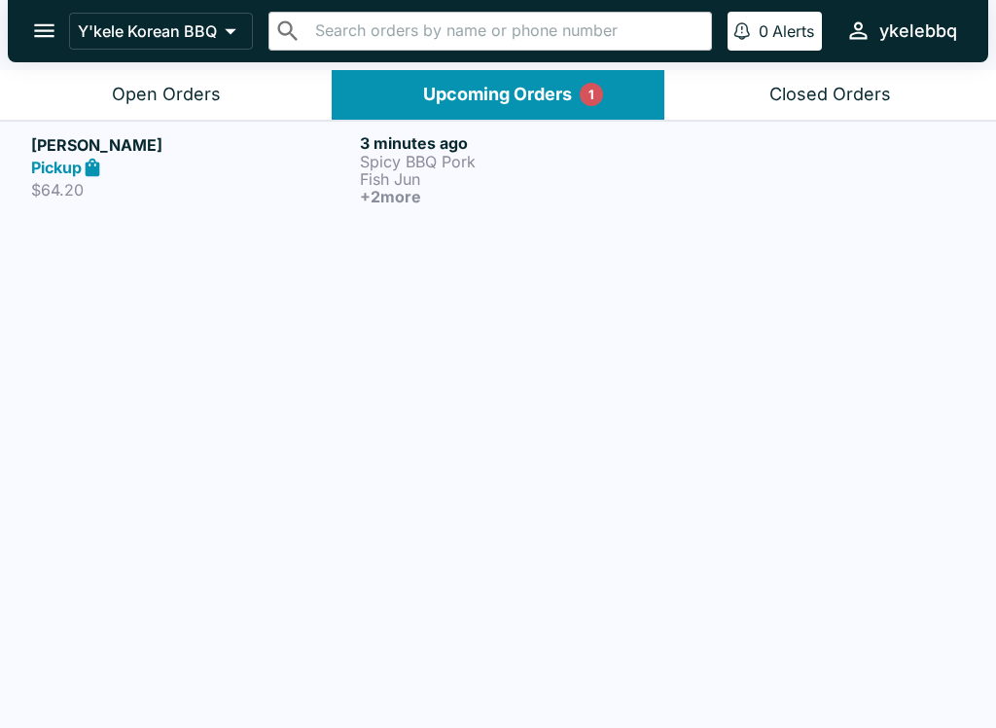
click at [304, 214] on link "[PERSON_NAME] Pickup $64.20 3 minutes ago Spicy BBQ Pork Fish Jun + 2 more" at bounding box center [498, 169] width 996 height 96
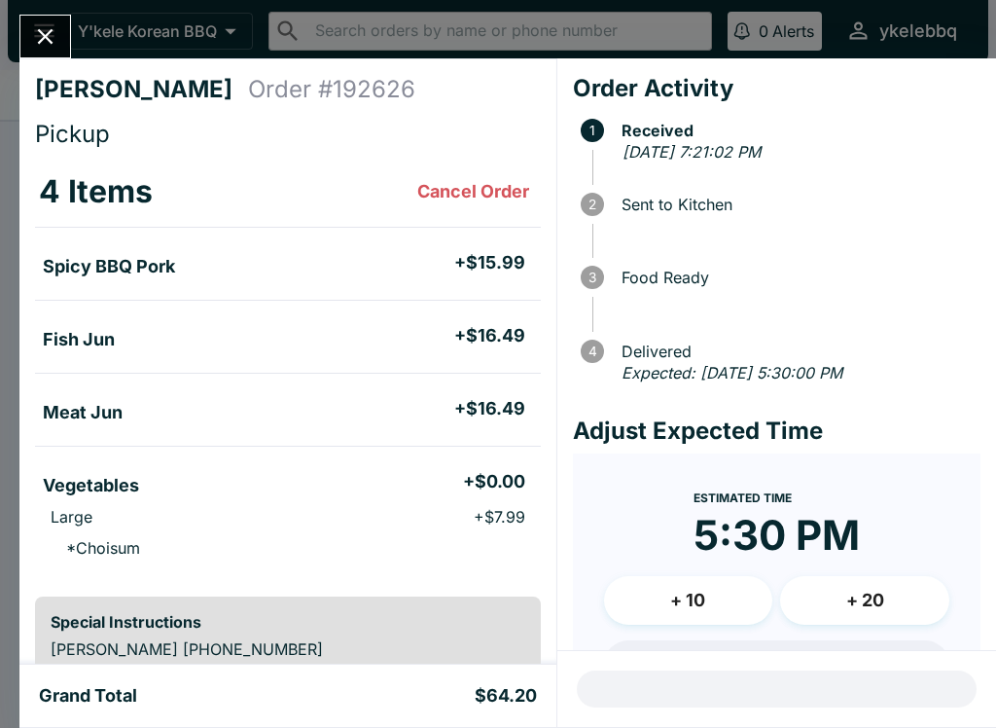
click at [47, 40] on icon "Close" at bounding box center [45, 36] width 26 height 26
